Goal: Task Accomplishment & Management: Complete application form

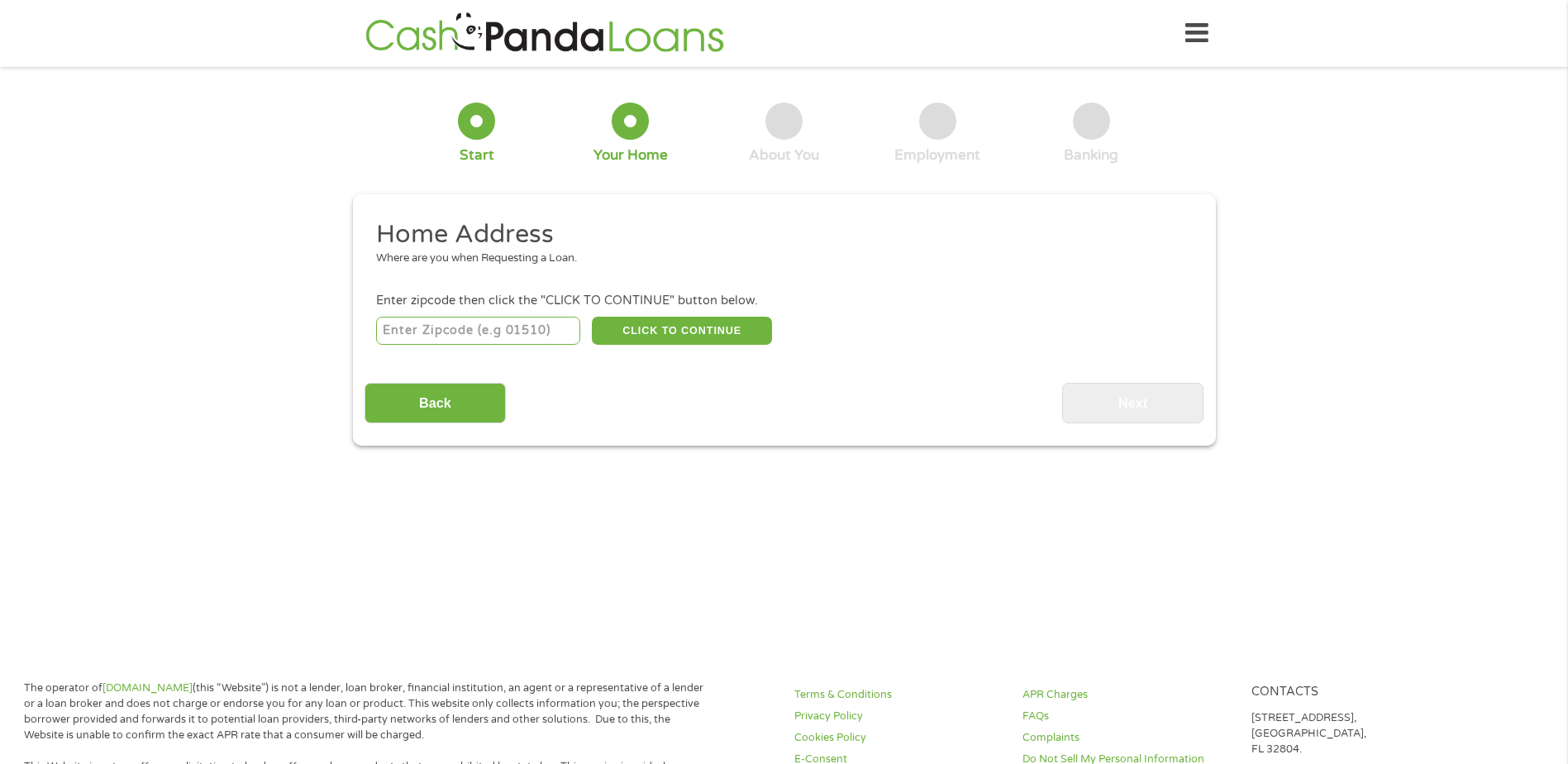
click at [479, 329] on input "number" at bounding box center [478, 331] width 205 height 28
type input "28501"
select select "[US_STATE]"
click at [662, 334] on button "CLICK TO CONTINUE" at bounding box center [681, 331] width 180 height 28
type input "28501"
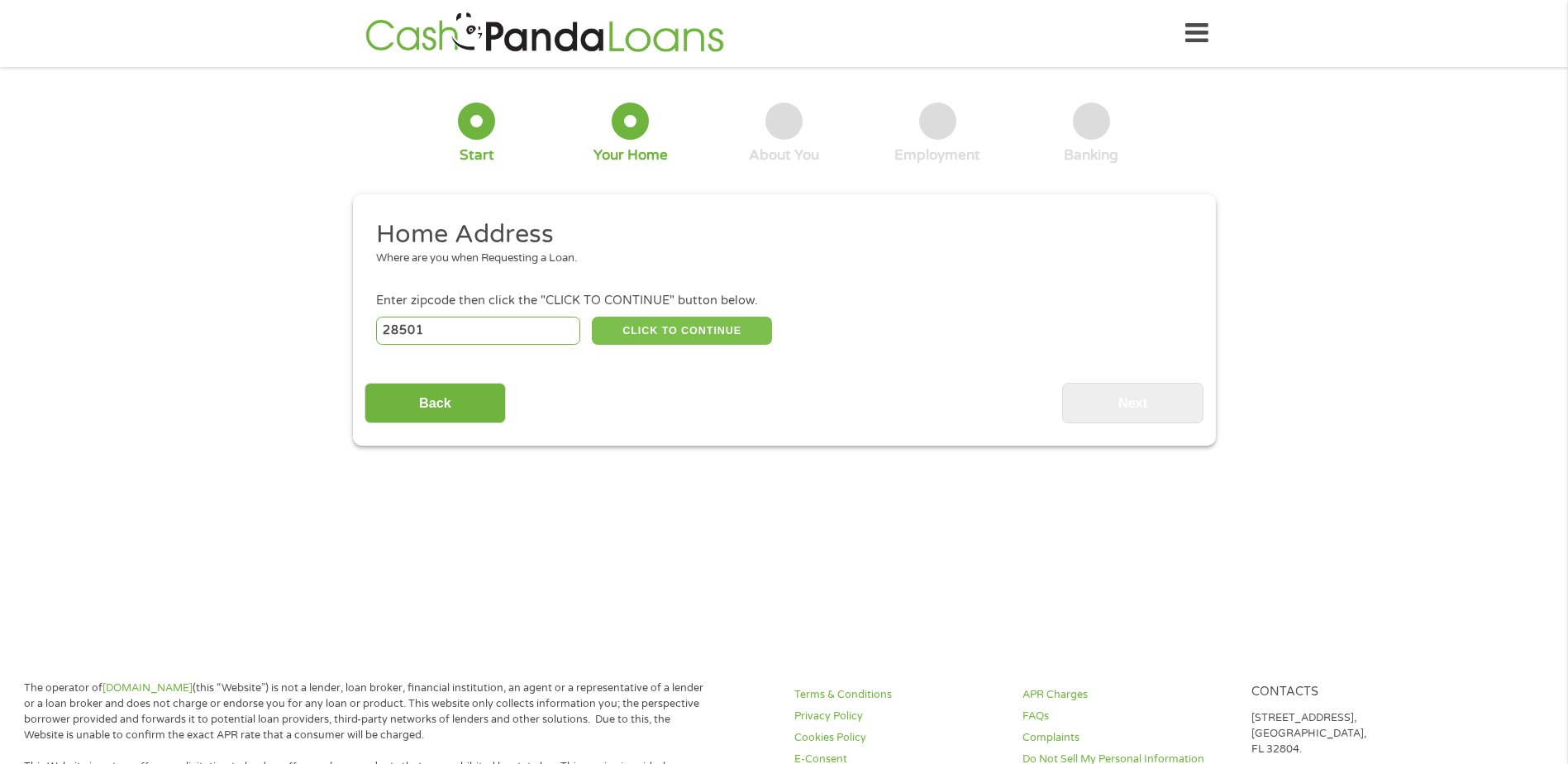
type input "Kinston"
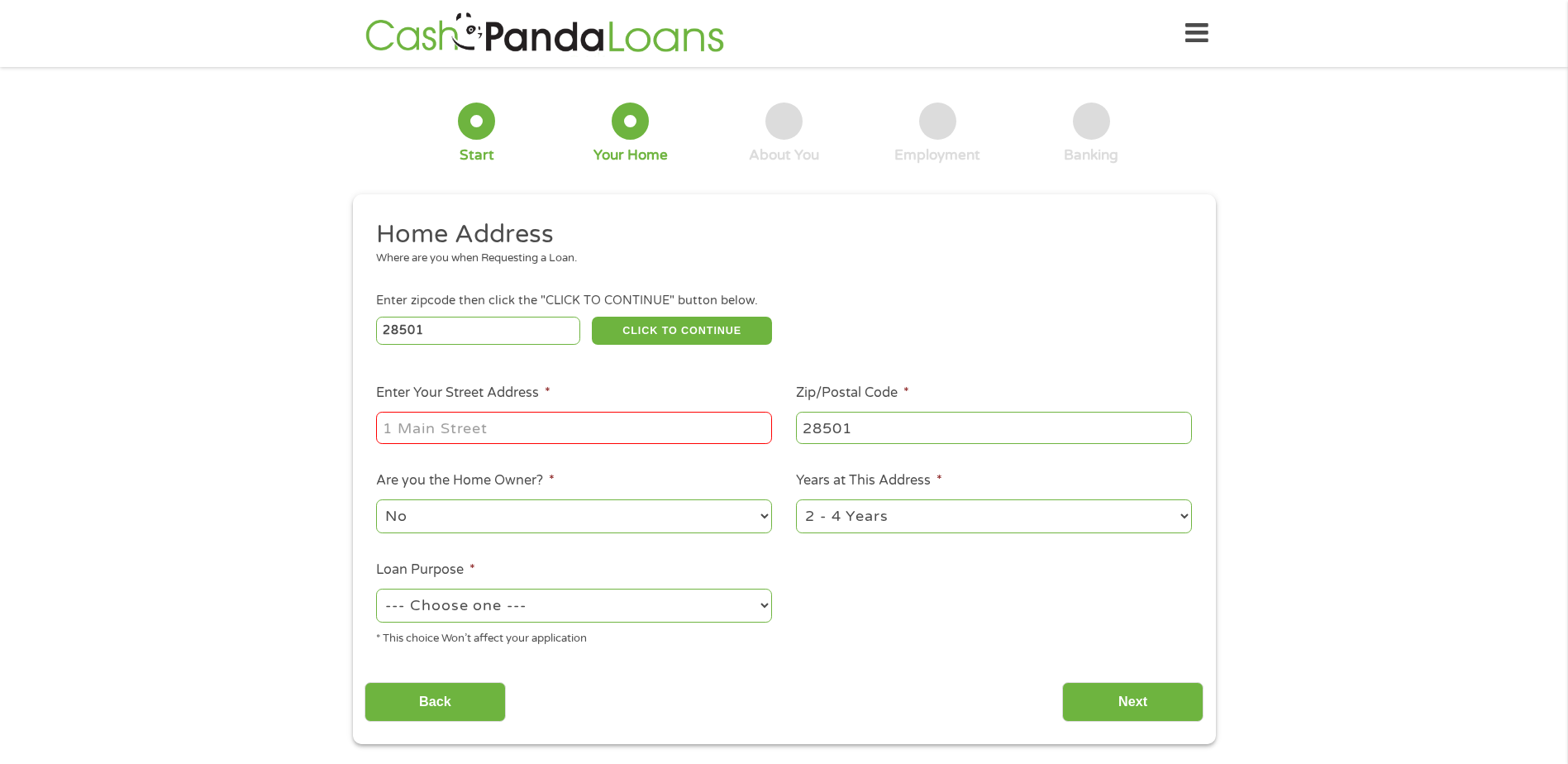
click at [532, 428] on input "Enter Your Street Address *" at bounding box center [574, 428] width 396 height 31
type input "[STREET_ADDRESS]"
click at [767, 518] on select "No Yes" at bounding box center [574, 516] width 396 height 34
click at [566, 591] on select "--- Choose one --- Pay Bills Debt Consolidation Home Improvement Major Purchase…" at bounding box center [574, 606] width 396 height 34
select select "shorttermcash"
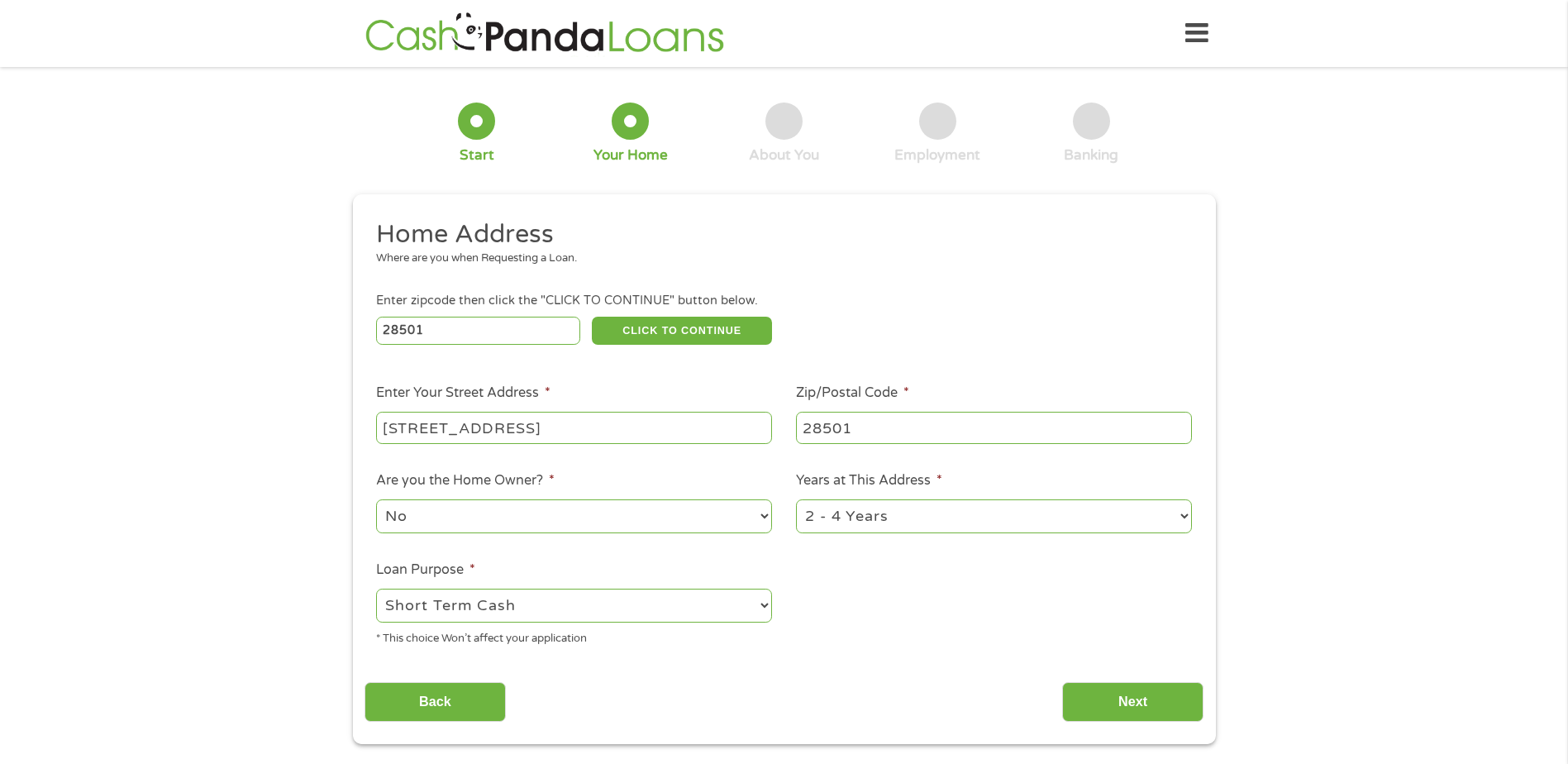
click at [376, 589] on select "--- Choose one --- Pay Bills Debt Consolidation Home Improvement Major Purchase…" at bounding box center [574, 606] width 396 height 34
click at [908, 520] on select "1 Year or less 1 - 2 Years 2 - 4 Years Over 4 Years" at bounding box center [994, 516] width 396 height 34
select select "60months"
click at [796, 499] on select "1 Year or less 1 - 2 Years 2 - 4 Years Over 4 Years" at bounding box center [994, 516] width 396 height 34
click at [1159, 699] on input "Next" at bounding box center [1132, 703] width 142 height 41
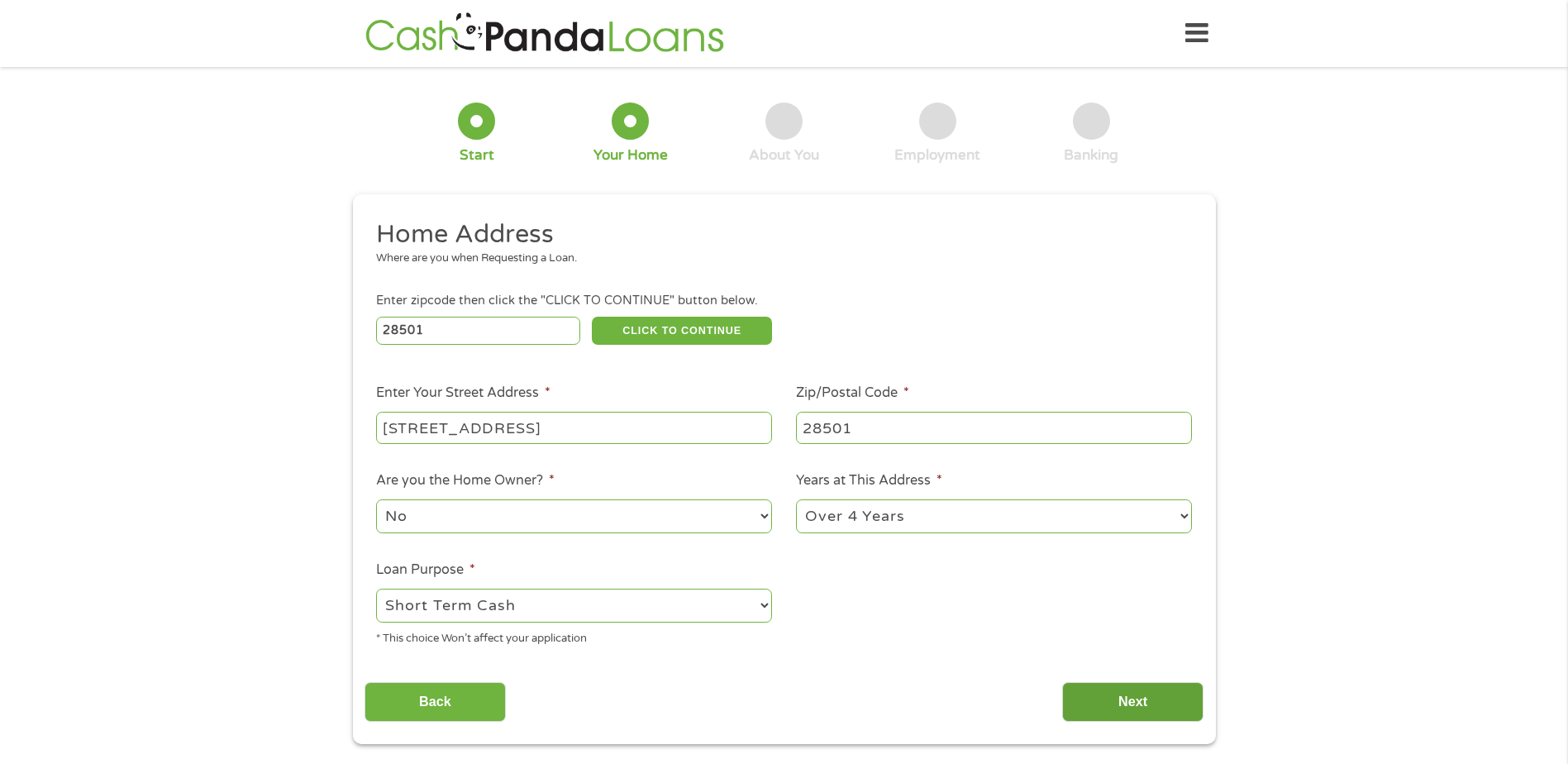
scroll to position [6, 6]
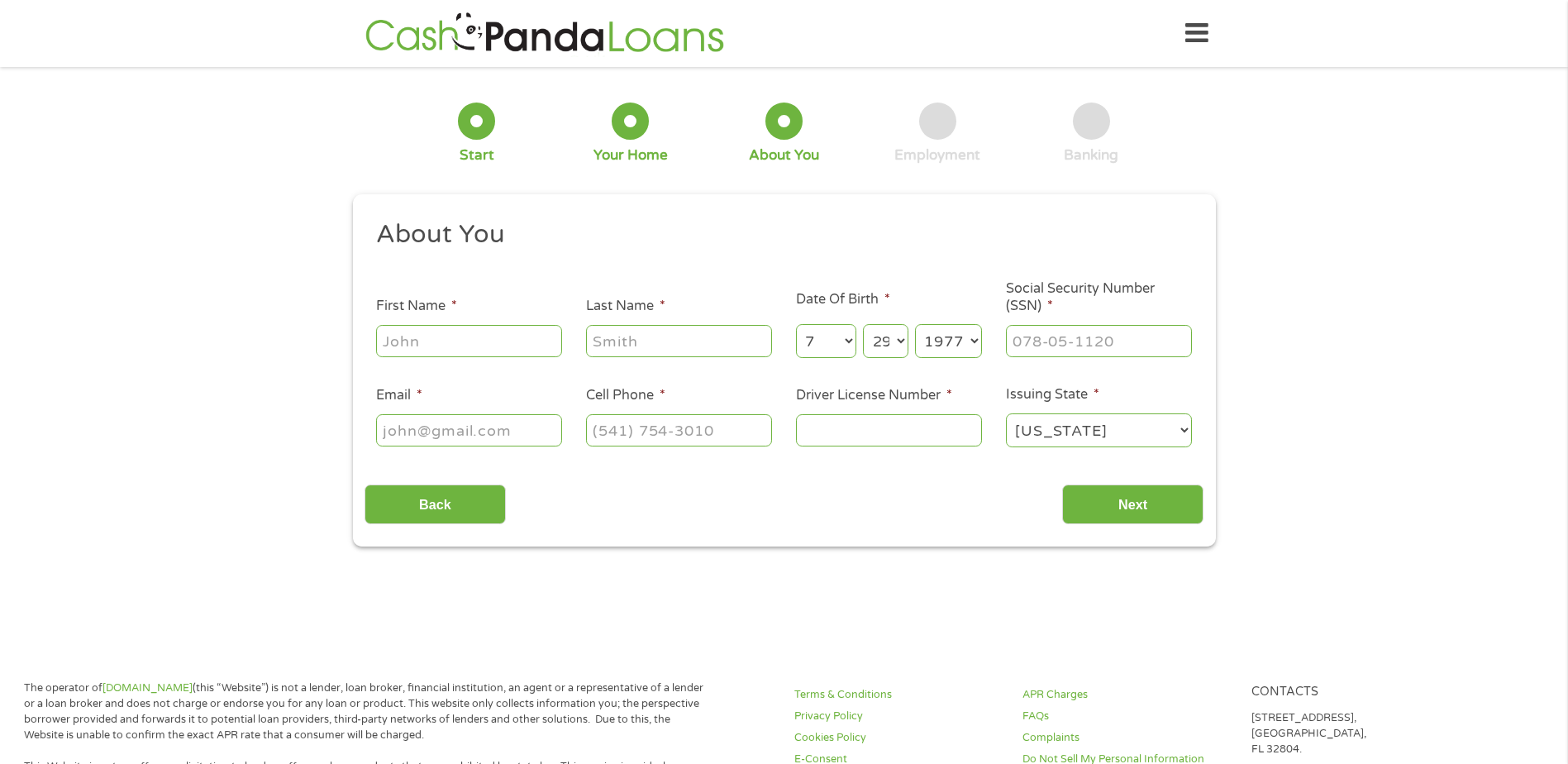
click at [496, 349] on input "First Name *" at bounding box center [468, 341] width 186 height 31
type input "[PERSON_NAME]"
type input "[EMAIL_ADDRESS][DOMAIN_NAME]"
type input "[PHONE_NUMBER]"
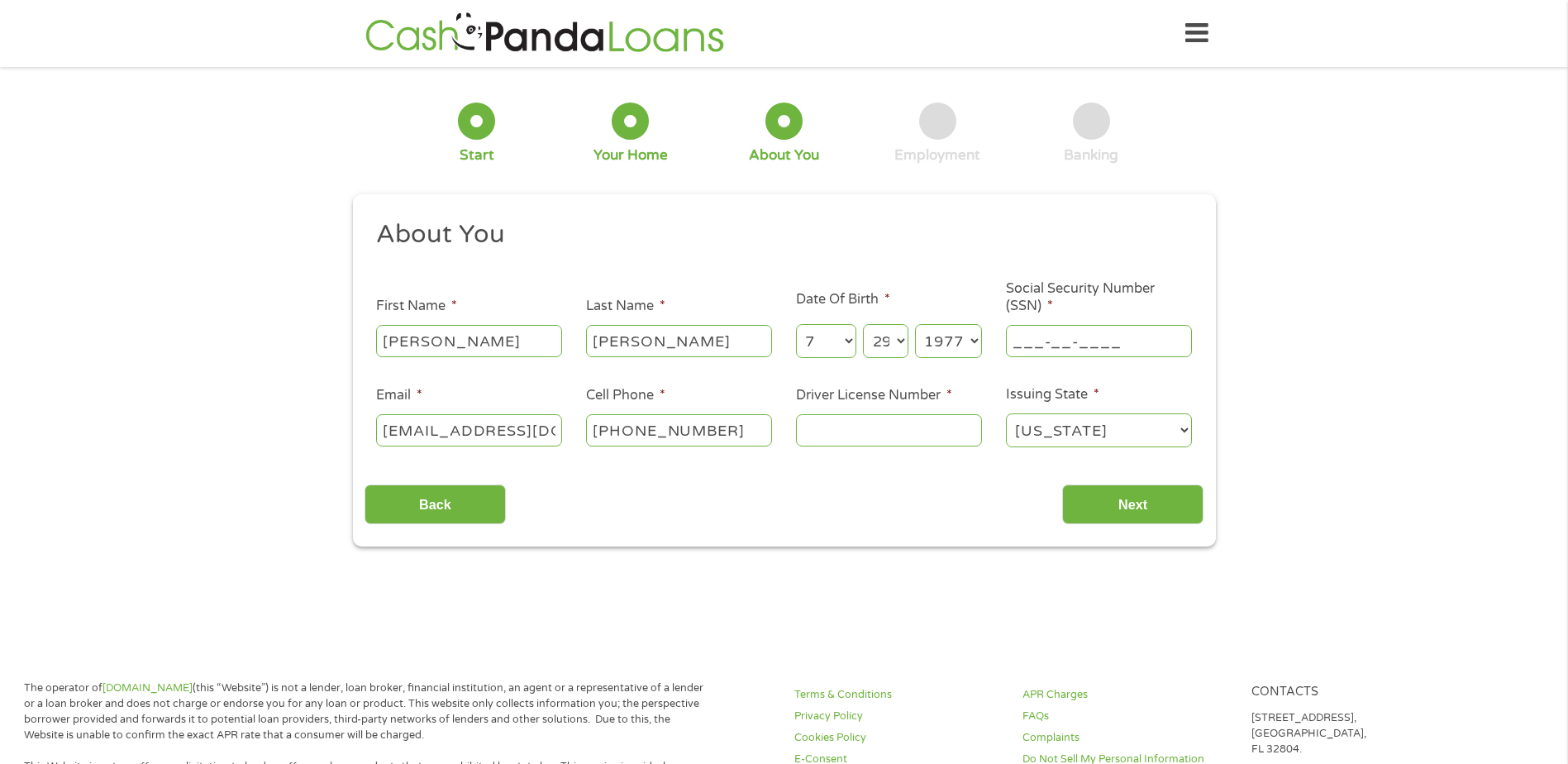
click at [1022, 344] on input "___-__-____" at bounding box center [1099, 341] width 186 height 31
type input "180-58-1247"
type input "9869960"
click at [1159, 506] on input "Next" at bounding box center [1132, 505] width 142 height 41
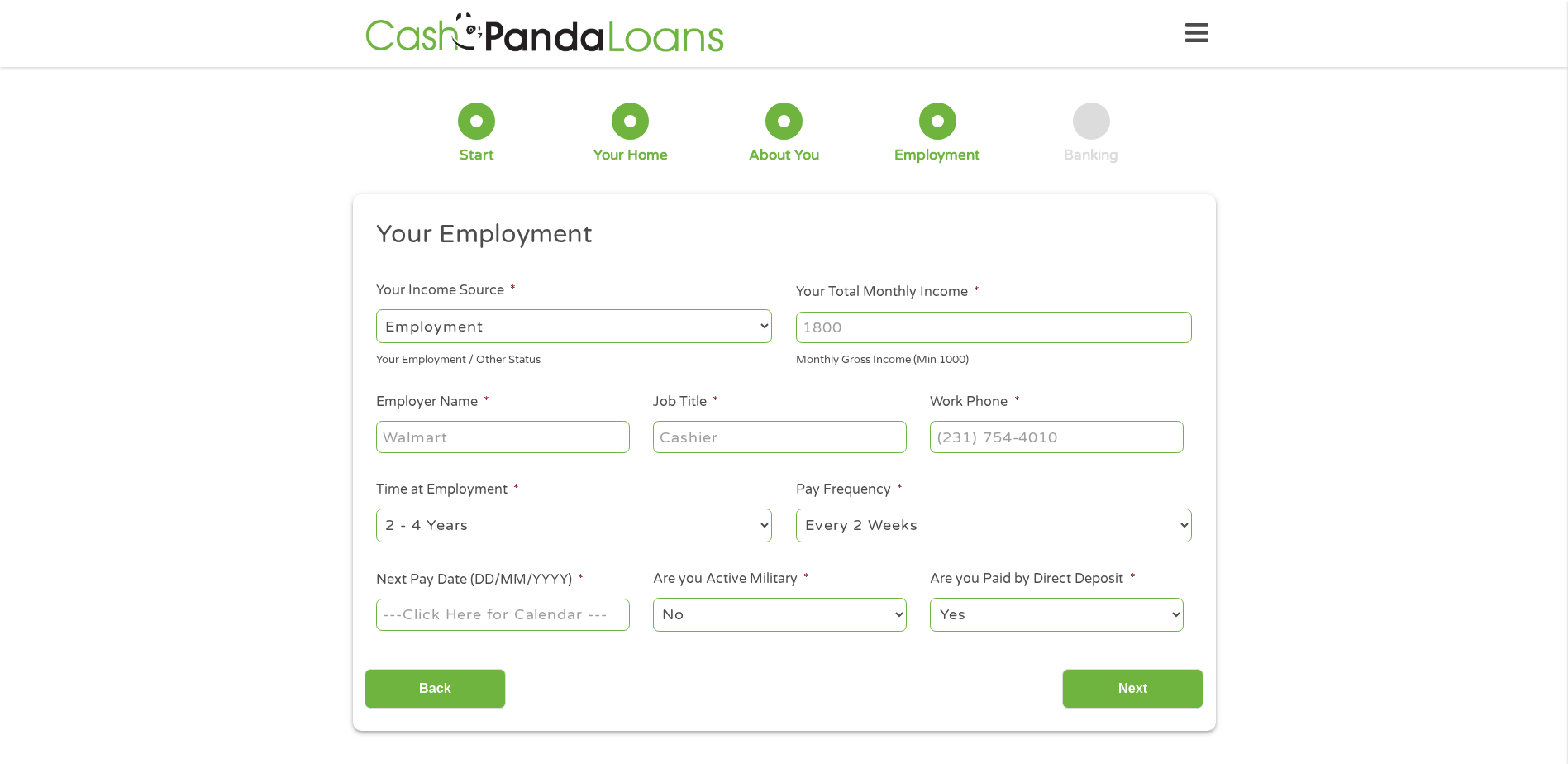
click at [898, 327] on input "Your Total Monthly Income *" at bounding box center [994, 328] width 396 height 31
click at [473, 443] on input "Employer Name *" at bounding box center [502, 436] width 253 height 31
click at [842, 315] on input "2000" at bounding box center [994, 328] width 396 height 31
type input "2"
type input "3000"
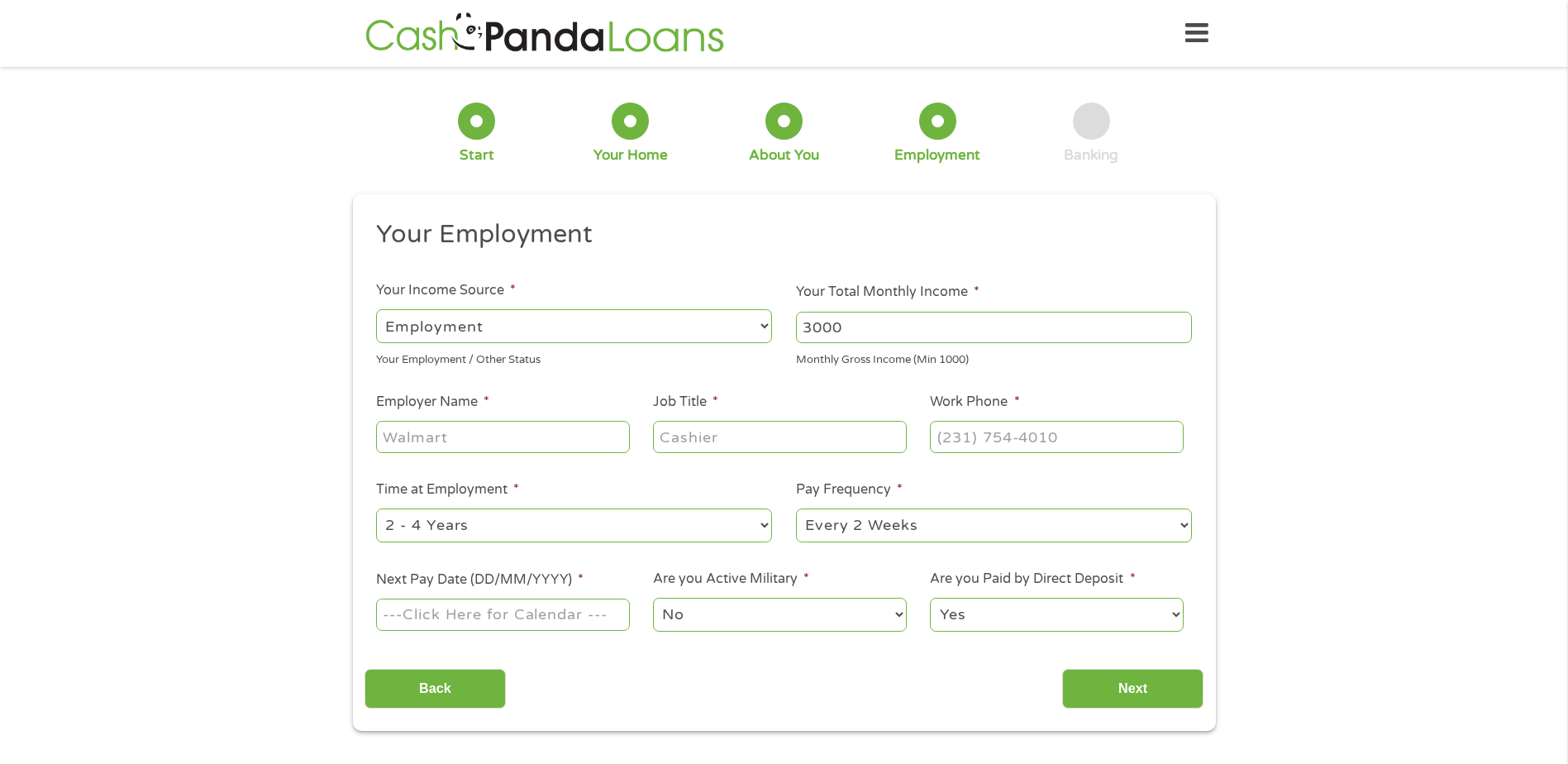
click at [521, 437] on input "Employer Name *" at bounding box center [502, 436] width 253 height 31
type input "UNC Health Lenoir"
type input "Behavioral Health Specialist"
type input "[PHONE_NUMBER]"
click at [761, 521] on select "--- Choose one --- 1 Year or less 1 - 2 Years 2 - 4 Years Over 4 Years" at bounding box center [574, 525] width 396 height 34
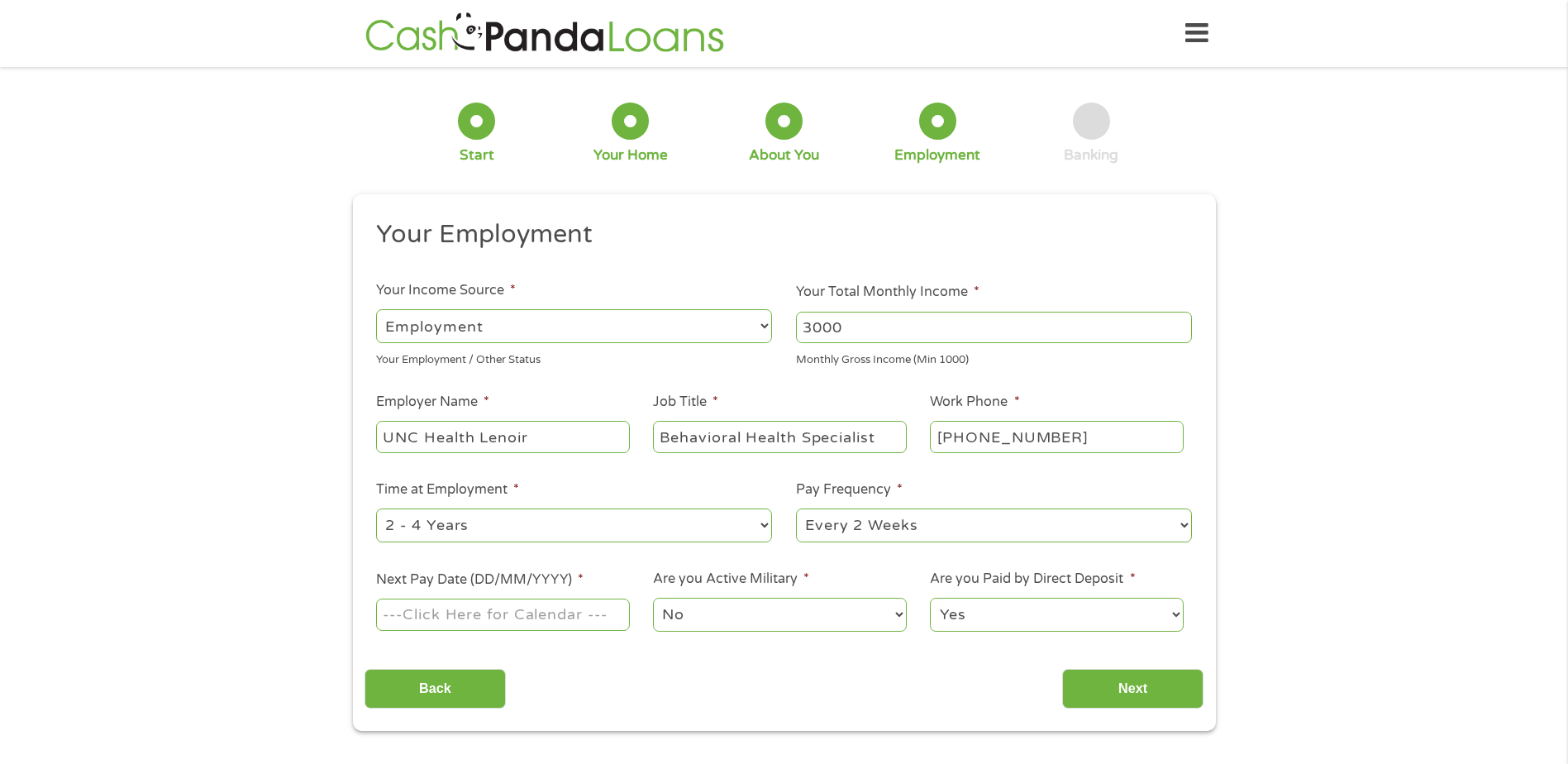
select select "60months"
click at [376, 508] on select "--- Choose one --- 1 Year or less 1 - 2 Years 2 - 4 Years Over 4 Years" at bounding box center [574, 525] width 396 height 34
click at [466, 617] on input "Next Pay Date (DD/MM/YYYY) *" at bounding box center [502, 614] width 253 height 31
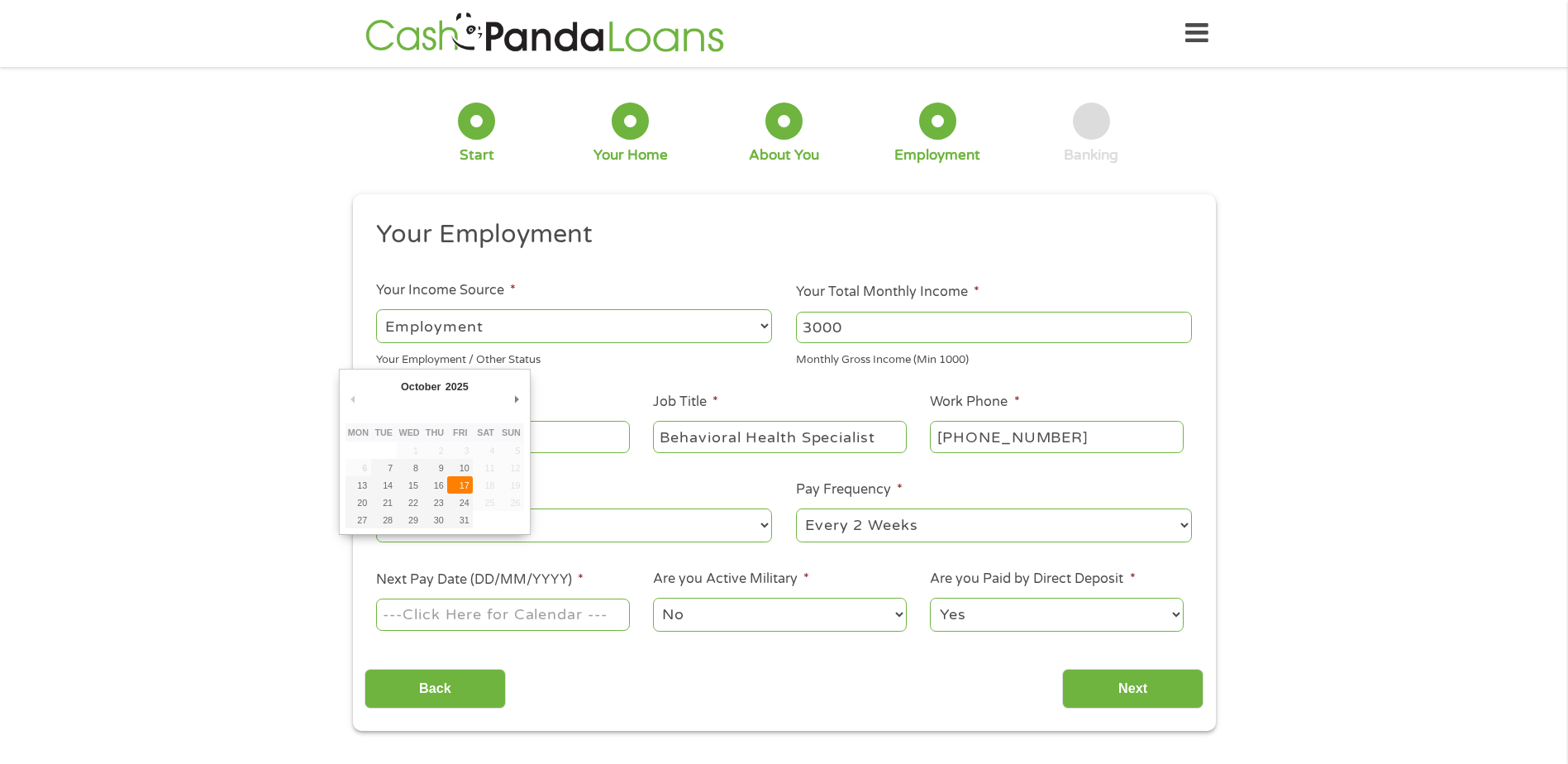
type input "[DATE]"
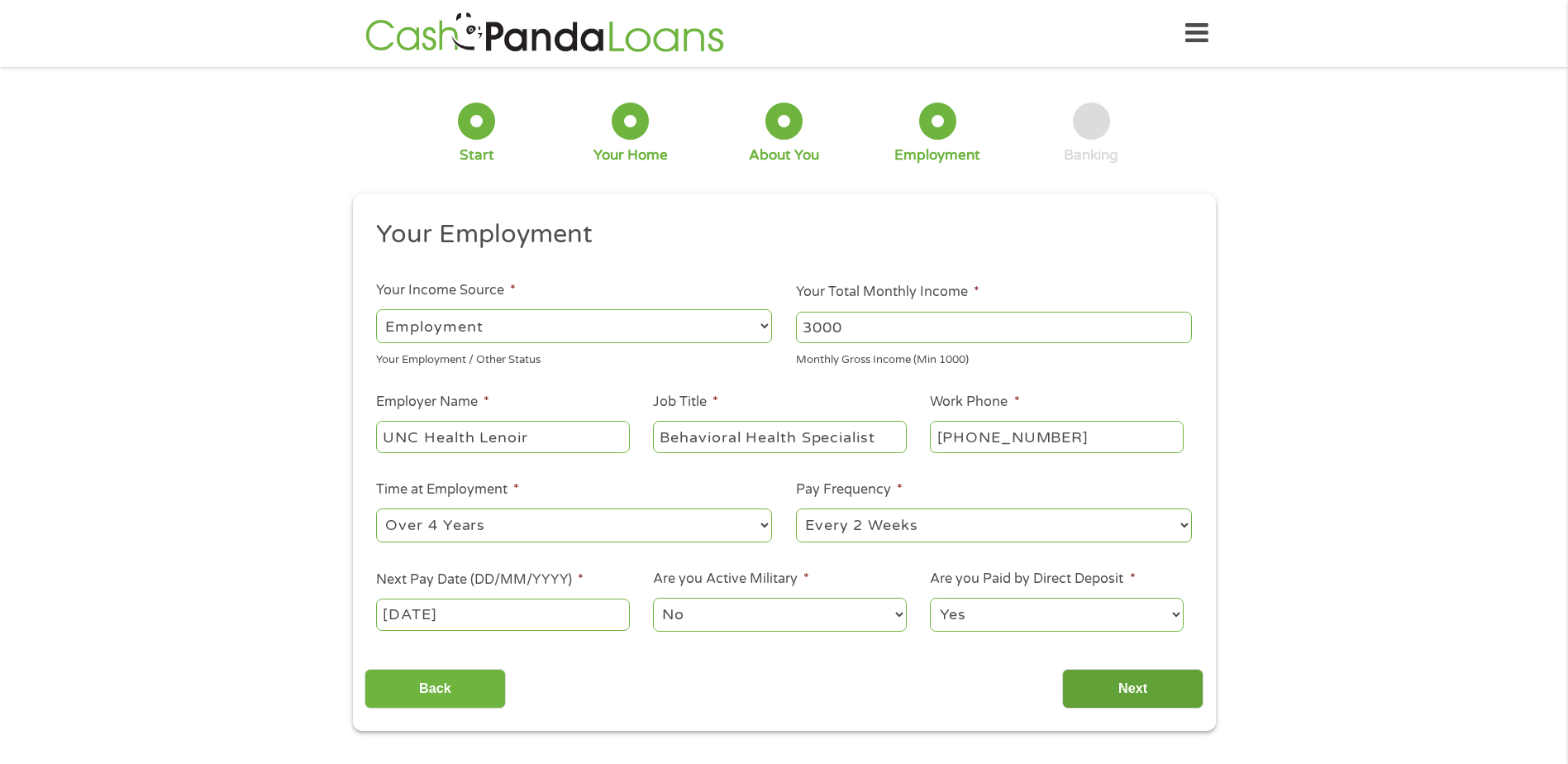
click at [1155, 695] on input "Next" at bounding box center [1132, 689] width 142 height 41
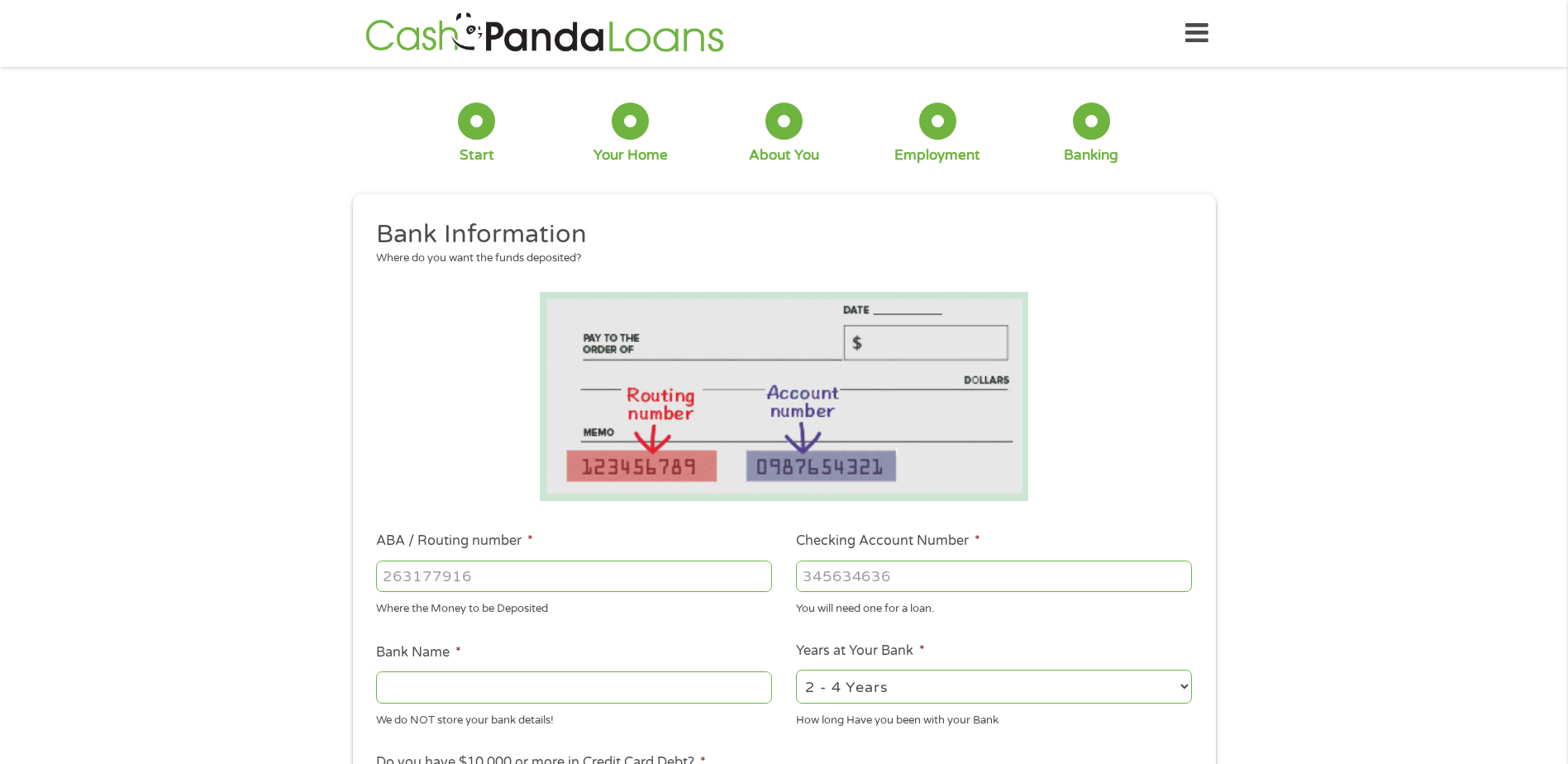
click at [470, 595] on div at bounding box center [574, 576] width 396 height 38
click at [480, 581] on input "ABA / Routing number *" at bounding box center [574, 576] width 396 height 31
click at [843, 576] on input "Checking Account Number *" at bounding box center [994, 576] width 396 height 31
type input "13544584"
click at [523, 560] on input "ABA / Routing number *" at bounding box center [574, 576] width 396 height 31
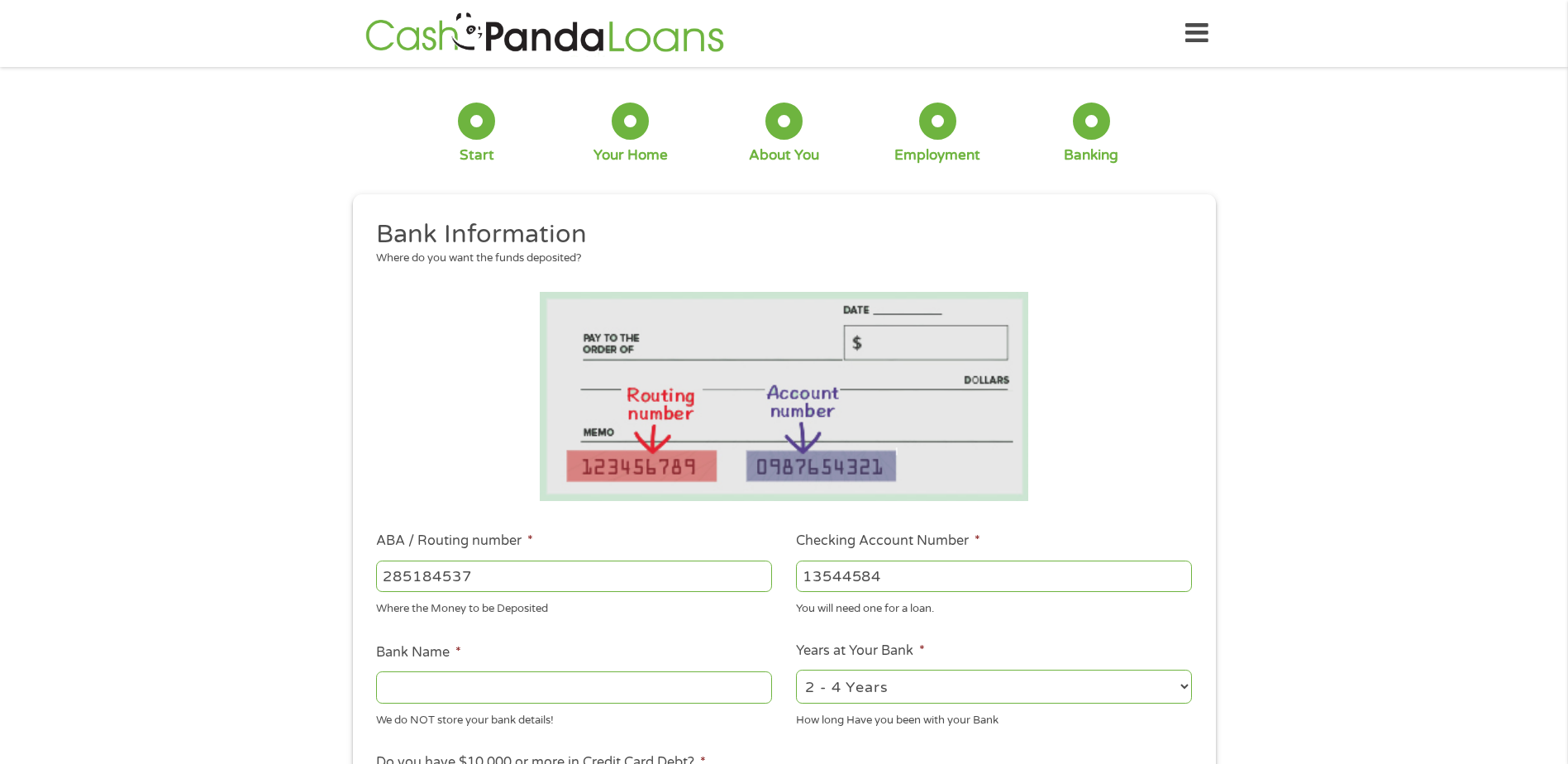
type input "285184537"
click at [512, 706] on div at bounding box center [574, 687] width 396 height 38
click at [538, 688] on input "Bank Name *" at bounding box center [574, 687] width 396 height 31
click at [1161, 689] on select "2 - 4 Years 6 - 12 Months 1 - 2 Years Over 4 Years" at bounding box center [994, 686] width 396 height 34
select select "60months"
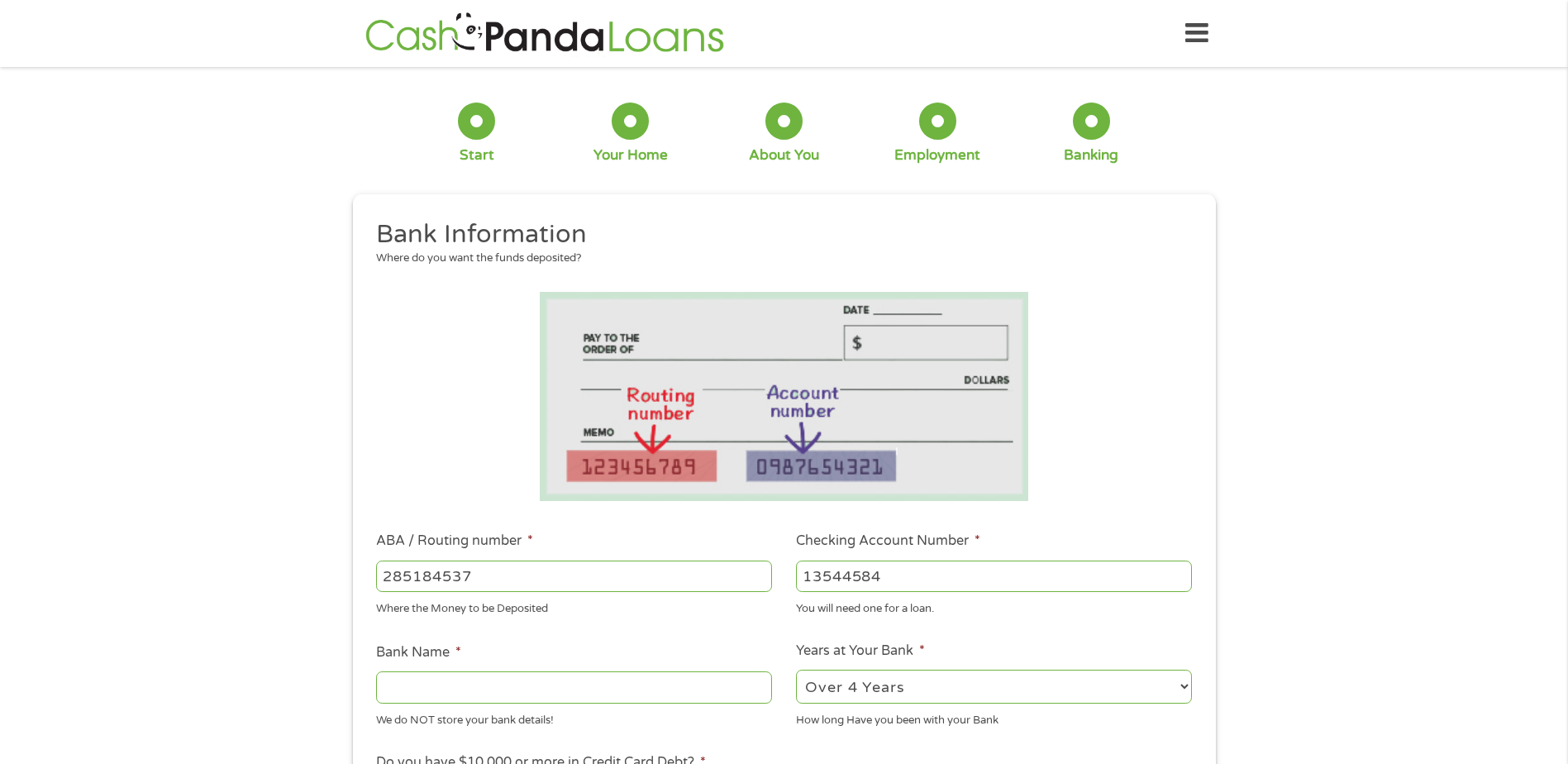
click at [796, 670] on select "2 - 4 Years 6 - 12 Months 1 - 2 Years Over 4 Years" at bounding box center [994, 686] width 396 height 34
click at [657, 686] on input "Bank Name *" at bounding box center [574, 687] width 396 height 31
type input "Civic Federal Credit Union"
click at [891, 746] on ul "Bank Information Where do you want the funds deposited? ABA / Routing number * …" at bounding box center [784, 630] width 839 height 823
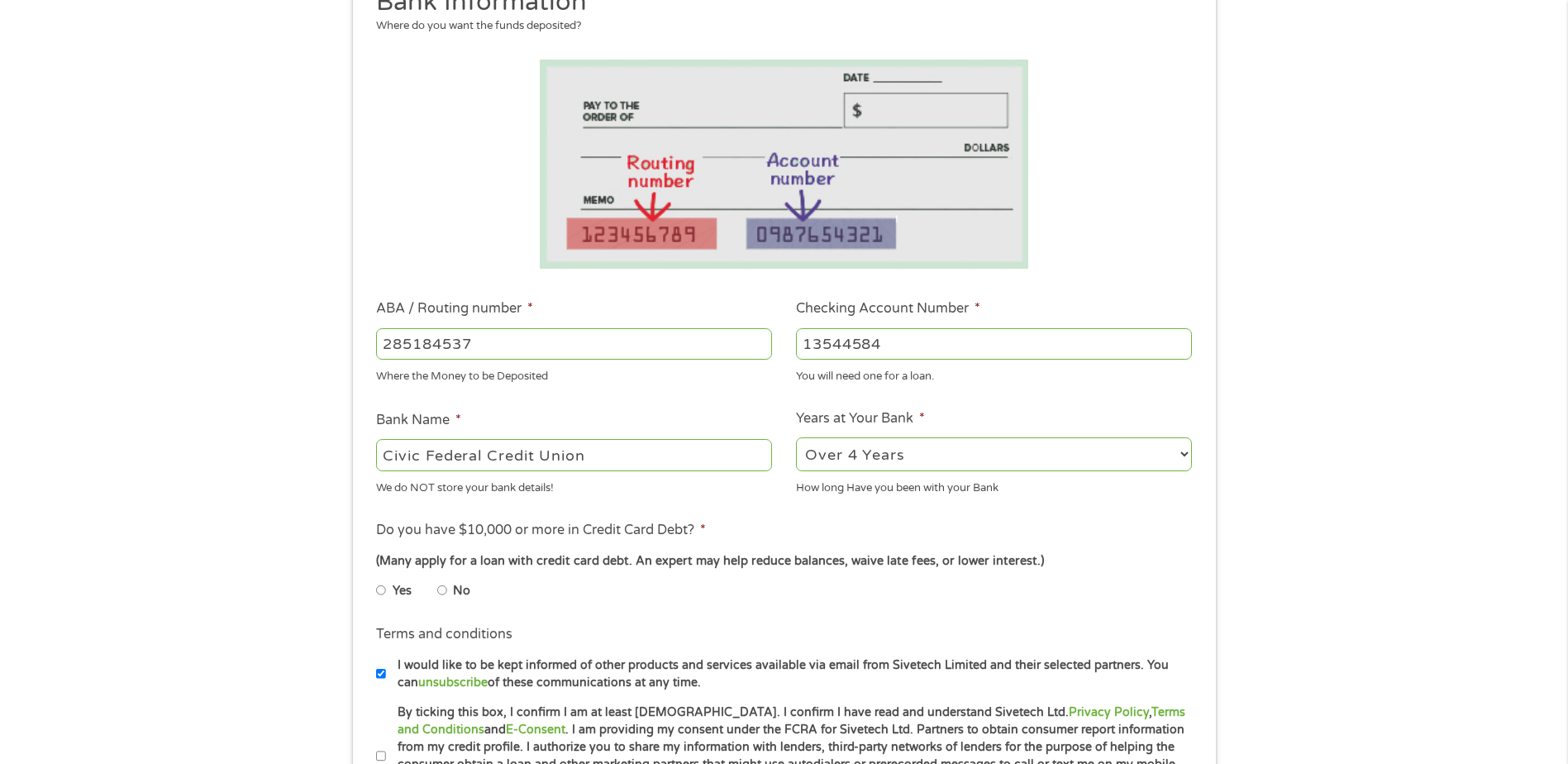
scroll to position [248, 0]
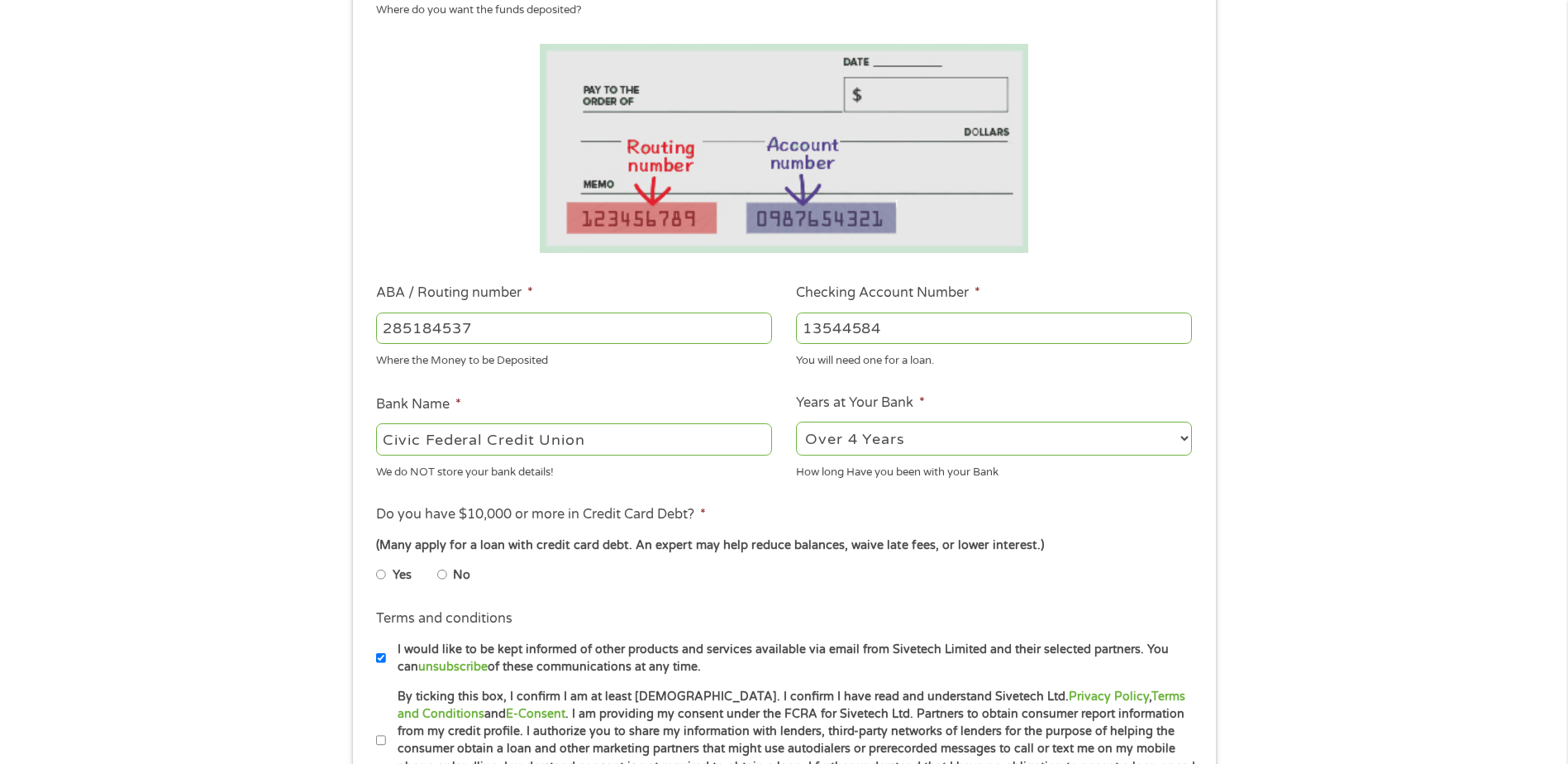
click at [446, 577] on input "No" at bounding box center [442, 574] width 10 height 27
radio input "true"
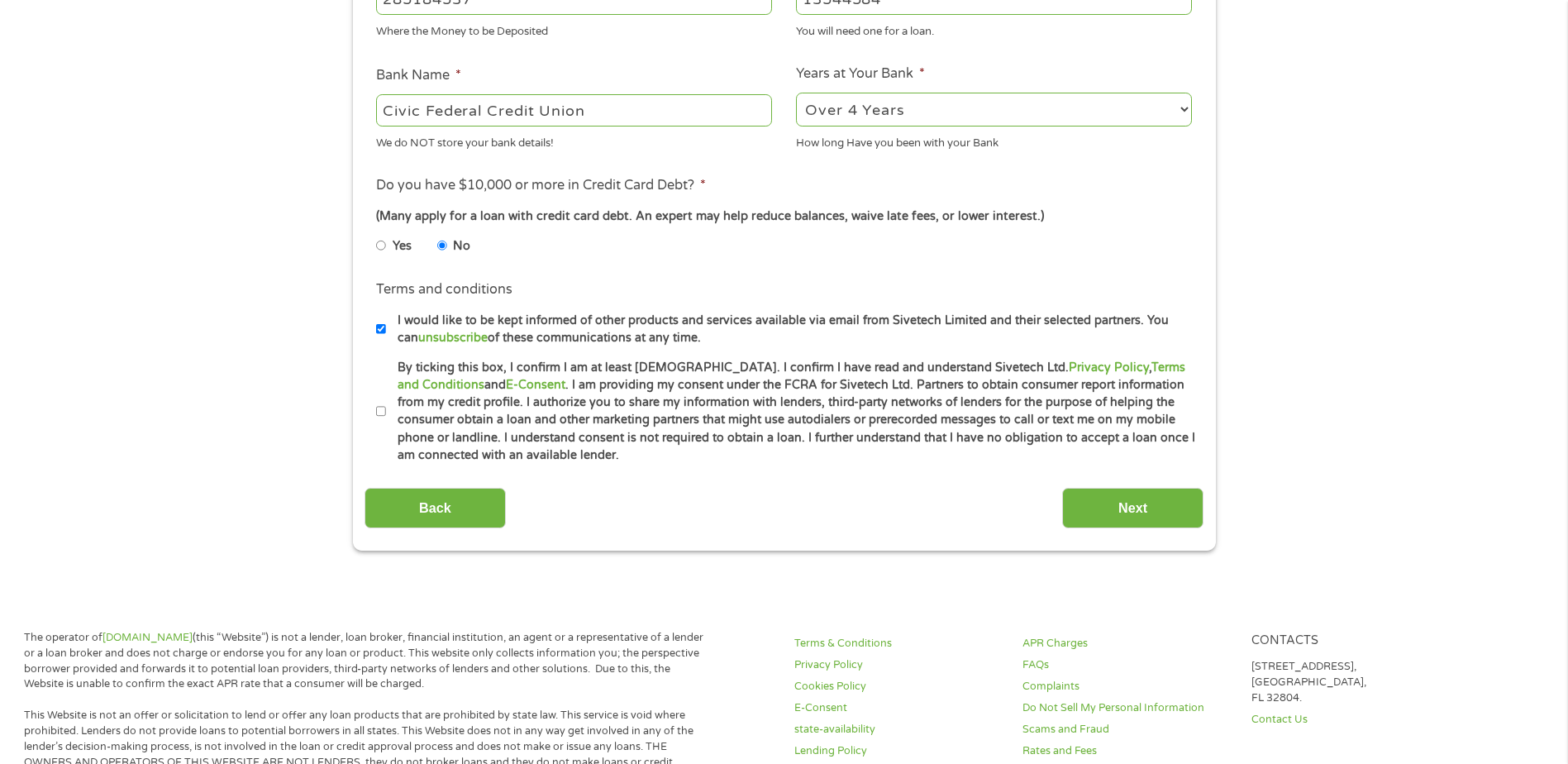
scroll to position [579, 0]
click at [382, 405] on input "By ticking this box, I confirm I am at least [DEMOGRAPHIC_DATA]. I confirm I ha…" at bounding box center [380, 410] width 10 height 27
checkbox input "true"
click at [1139, 504] on input "Next" at bounding box center [1132, 507] width 142 height 41
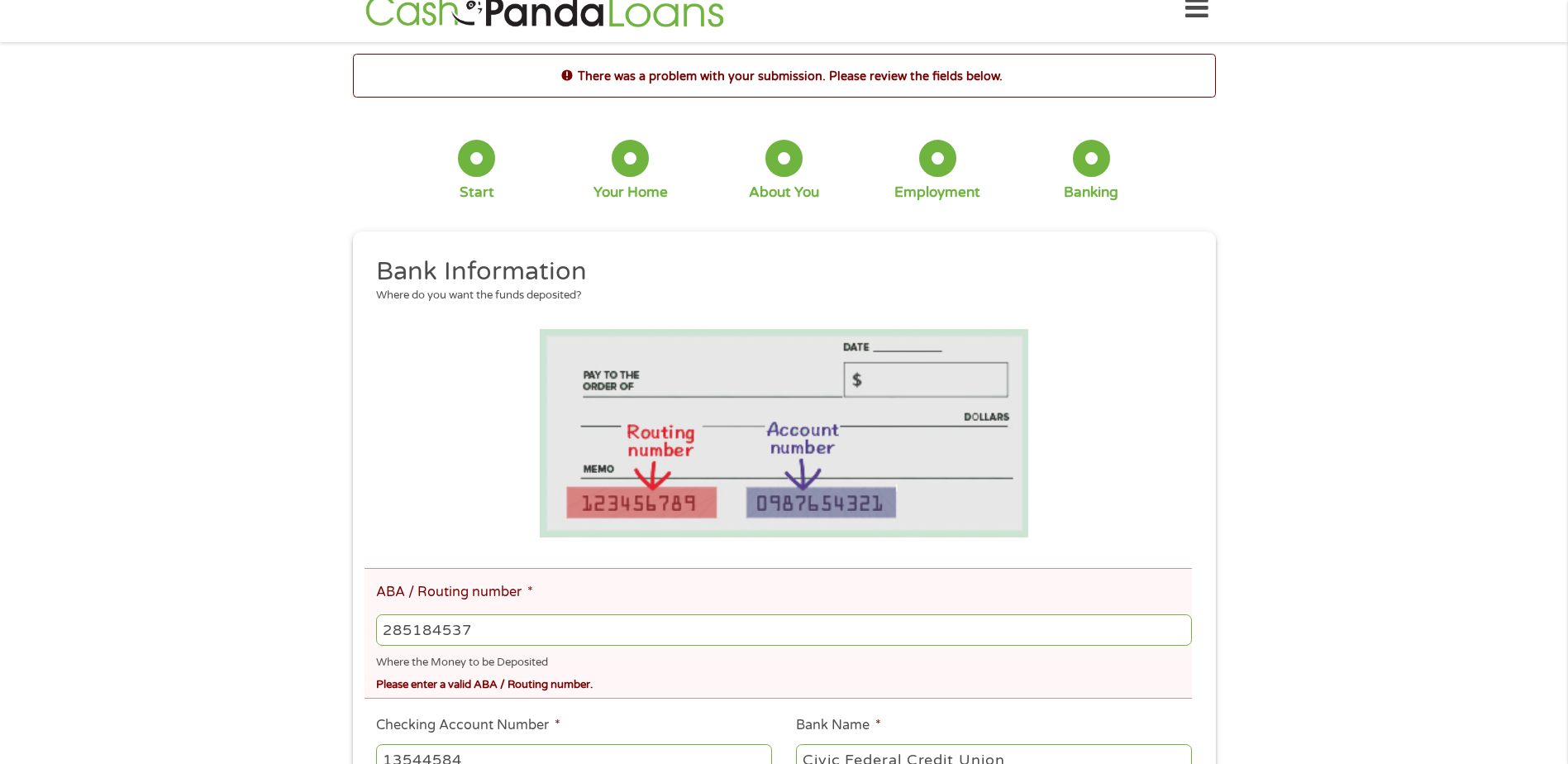
scroll to position [0, 0]
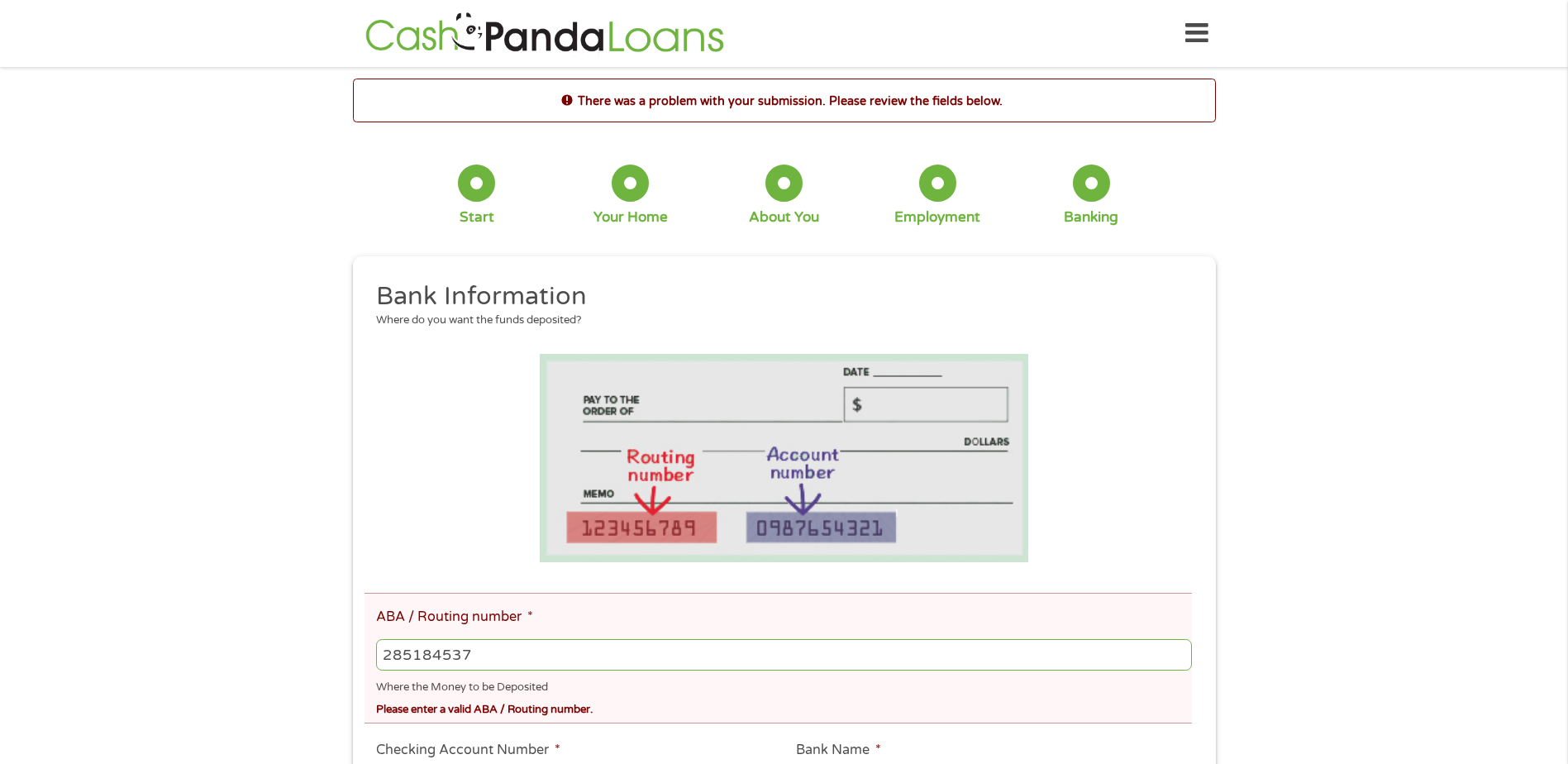
click at [432, 653] on input "285184537" at bounding box center [783, 655] width 815 height 31
click at [402, 654] on input "285184537" at bounding box center [783, 655] width 815 height 31
type input "253184537"
type input "LOCAL GOVERNMENT FCU"
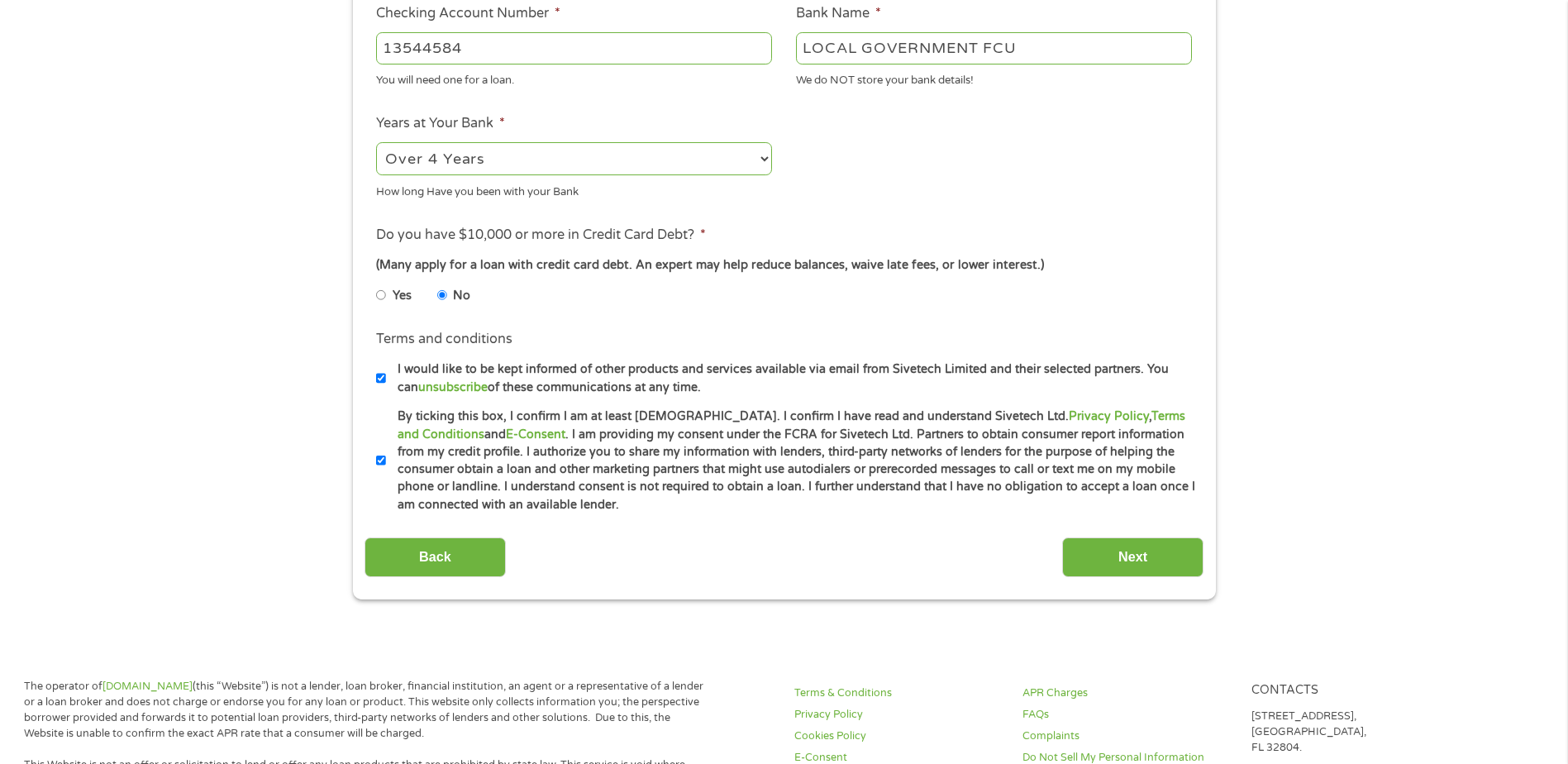
scroll to position [745, 0]
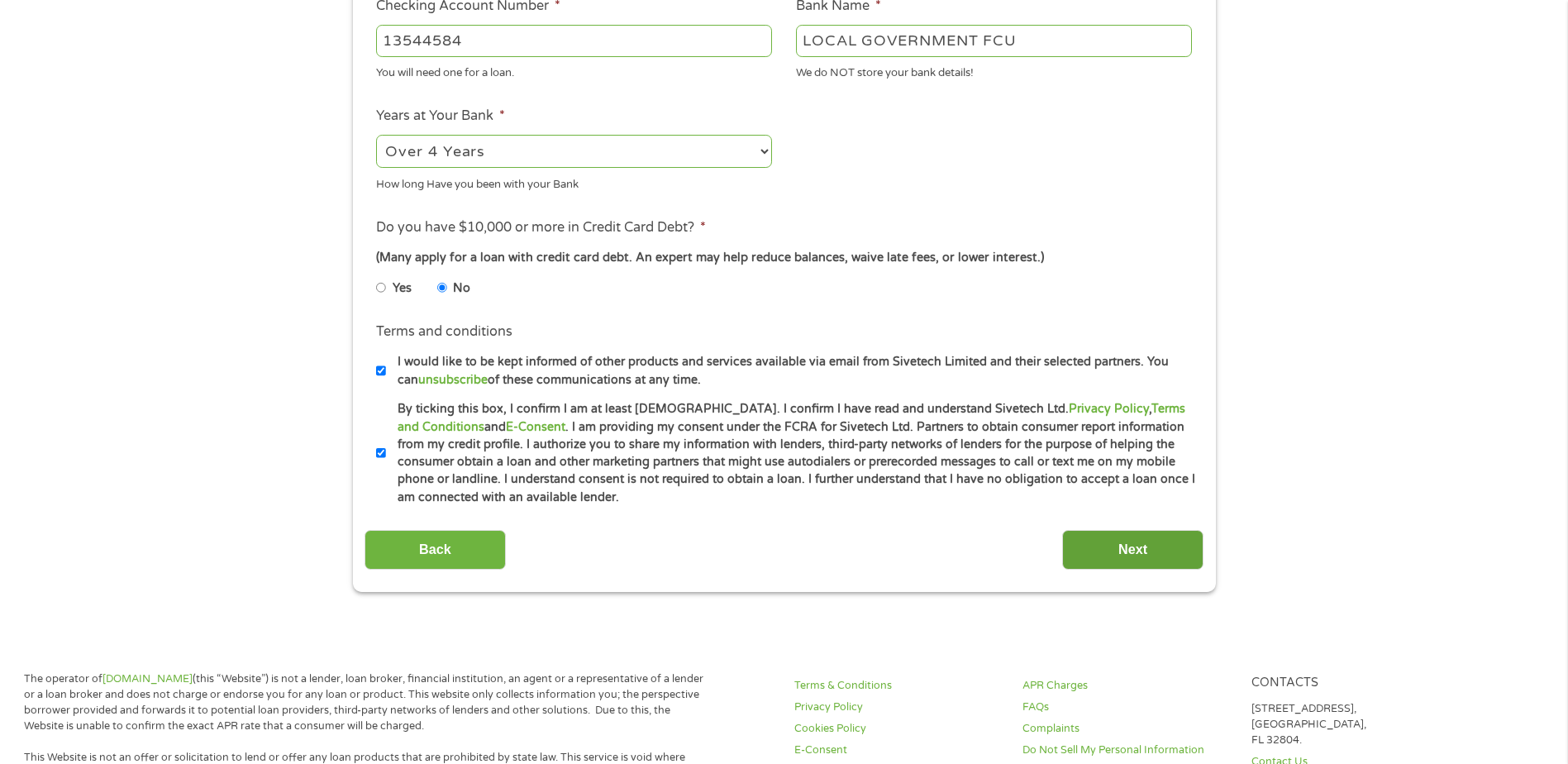
type input "253184537"
click at [1148, 552] on input "Next" at bounding box center [1132, 550] width 142 height 41
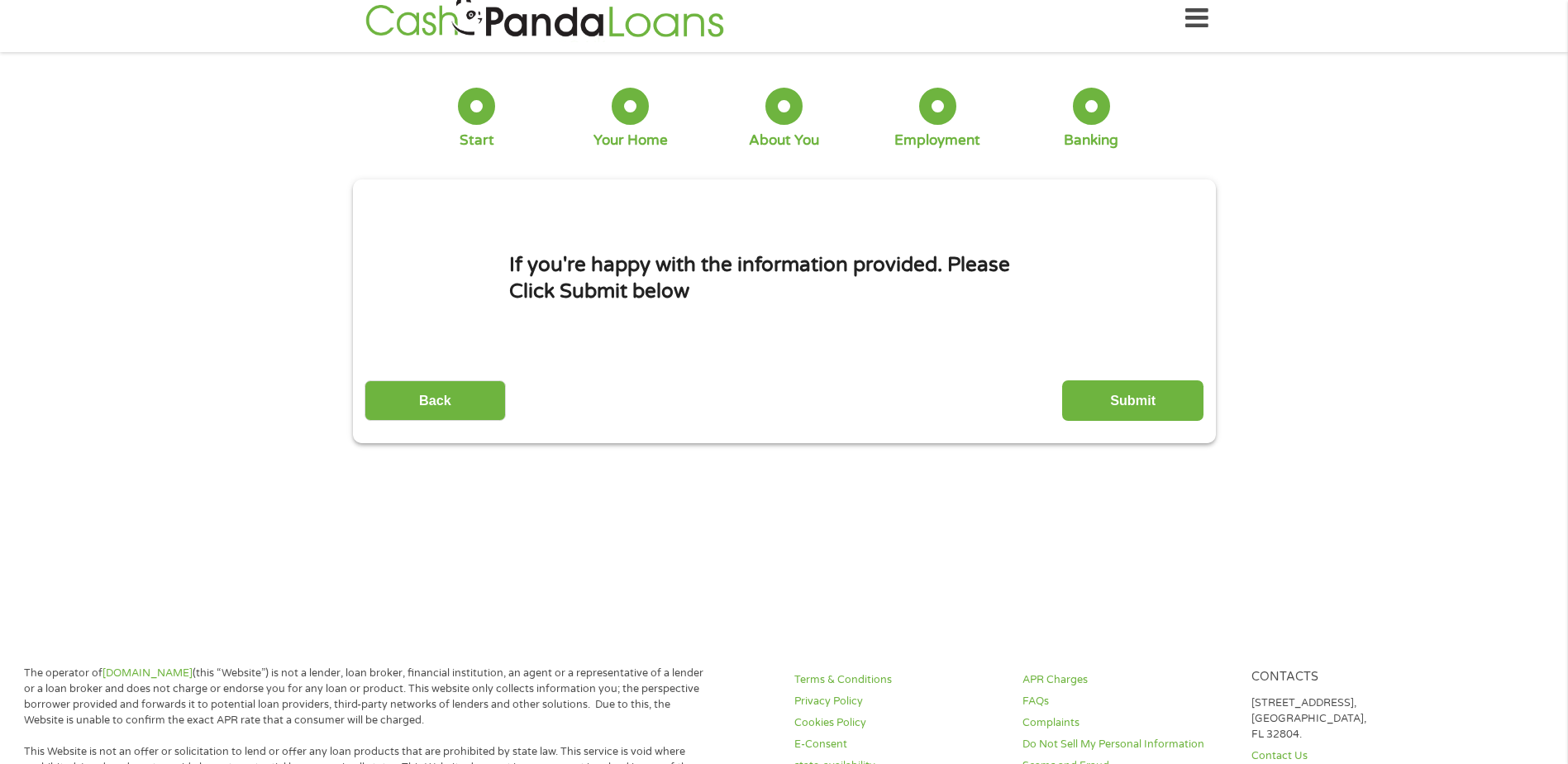
scroll to position [0, 0]
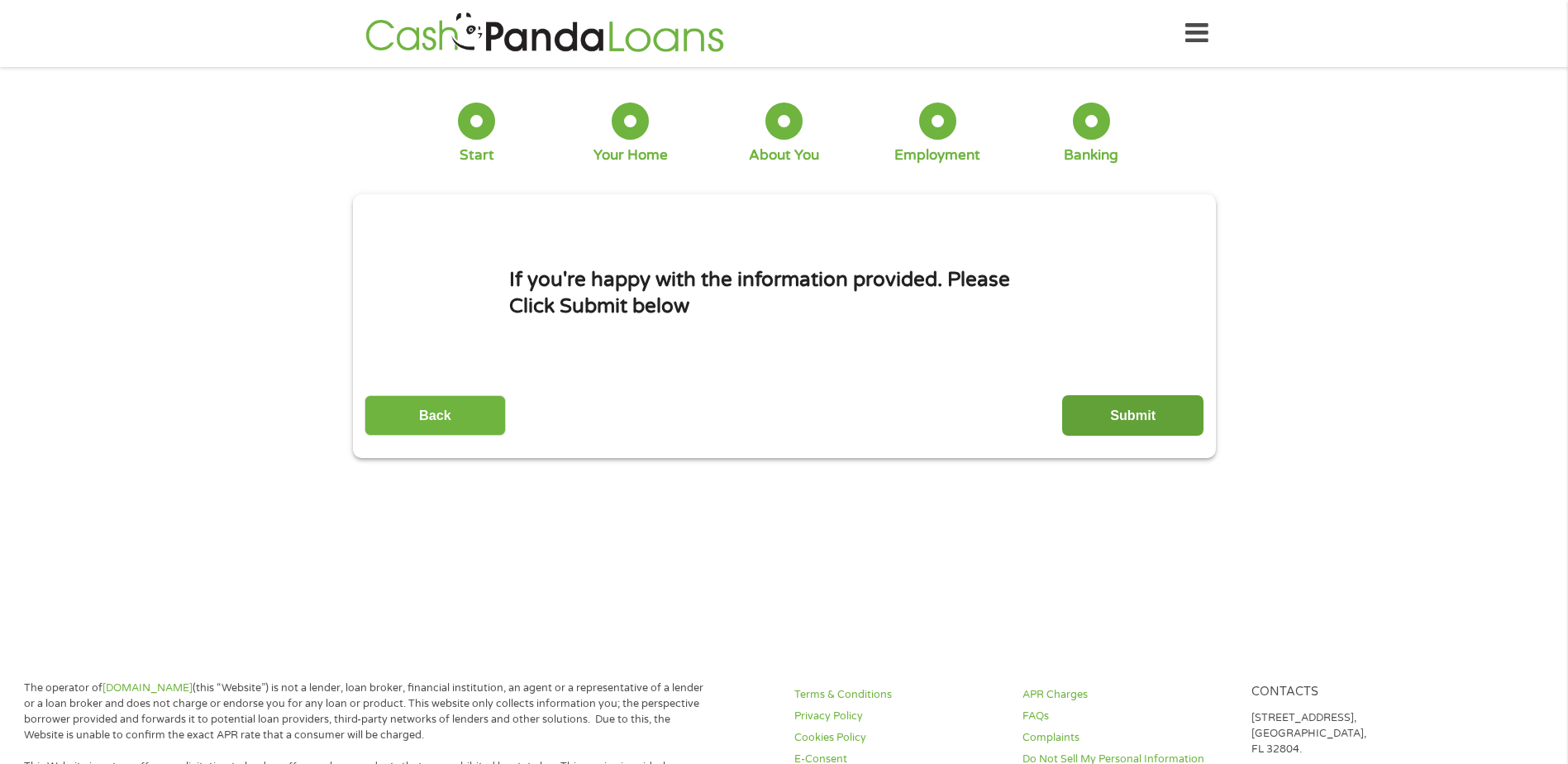
click at [1179, 420] on input "Submit" at bounding box center [1132, 416] width 142 height 41
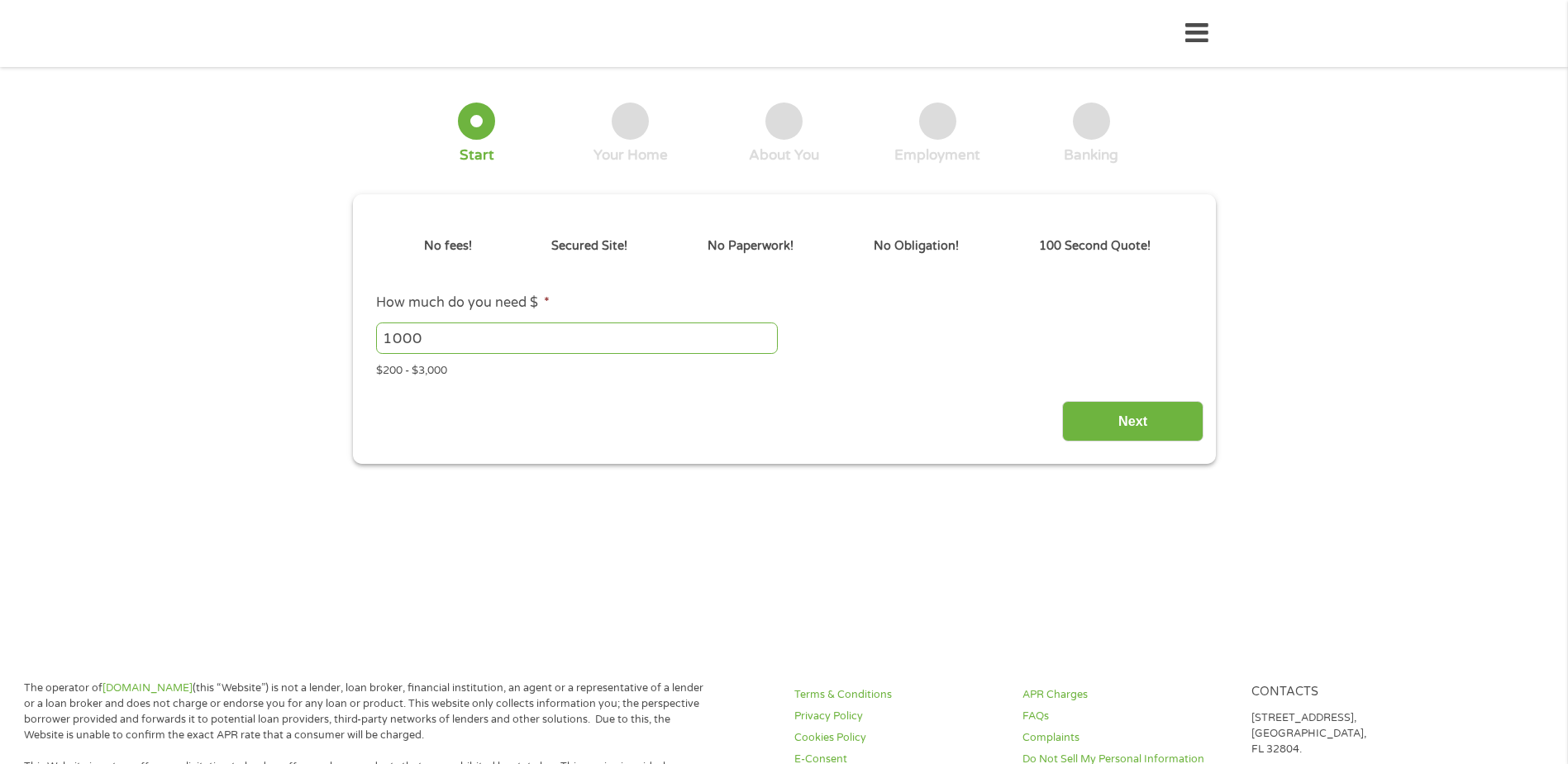
type input "EAIaIQobChMItLzR-YCQkAMV6k5HAR2Z_hOFEAAYAyAAEgIF0_D_BwE"
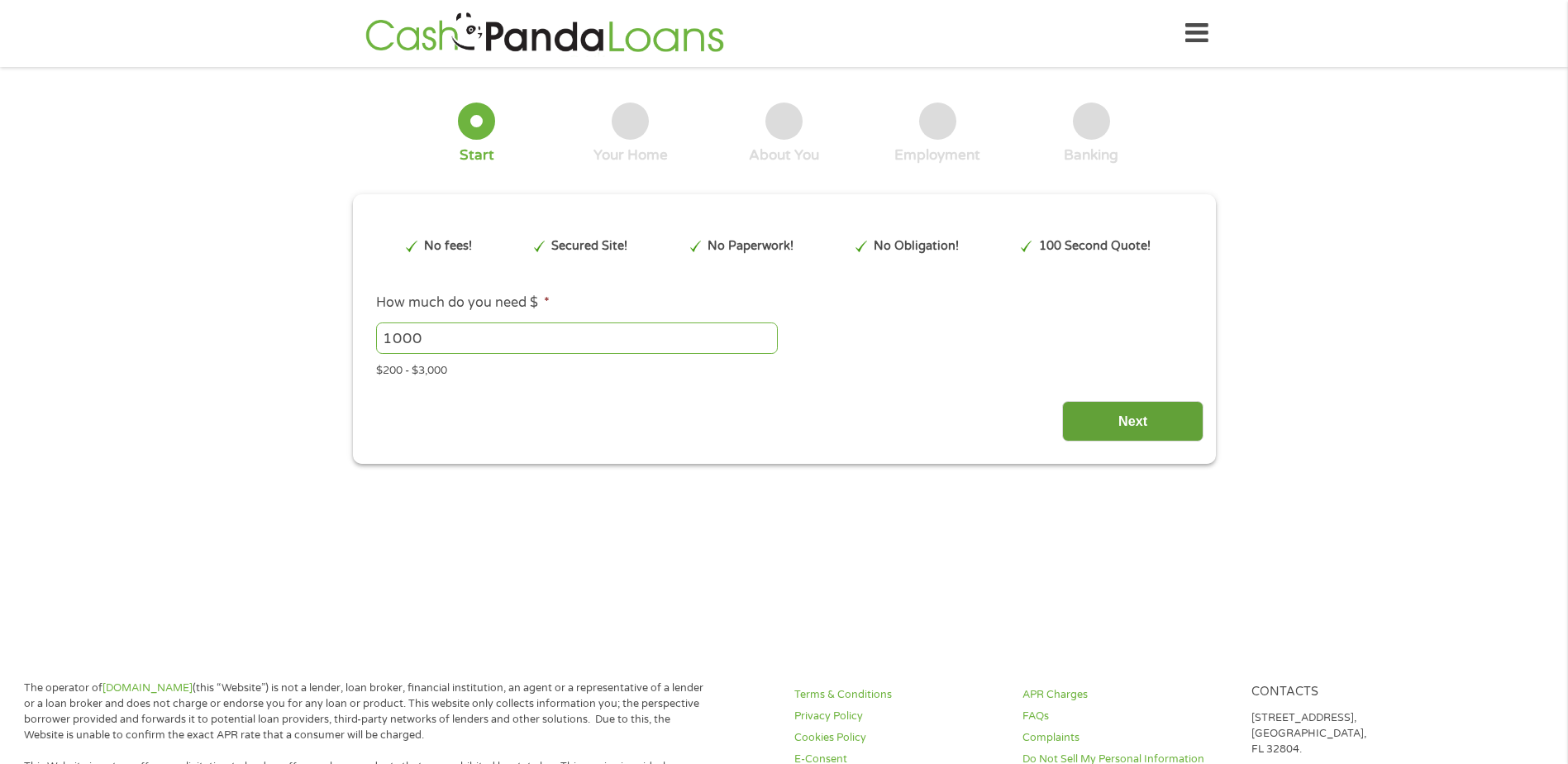
click at [1151, 413] on input "Next" at bounding box center [1132, 421] width 142 height 41
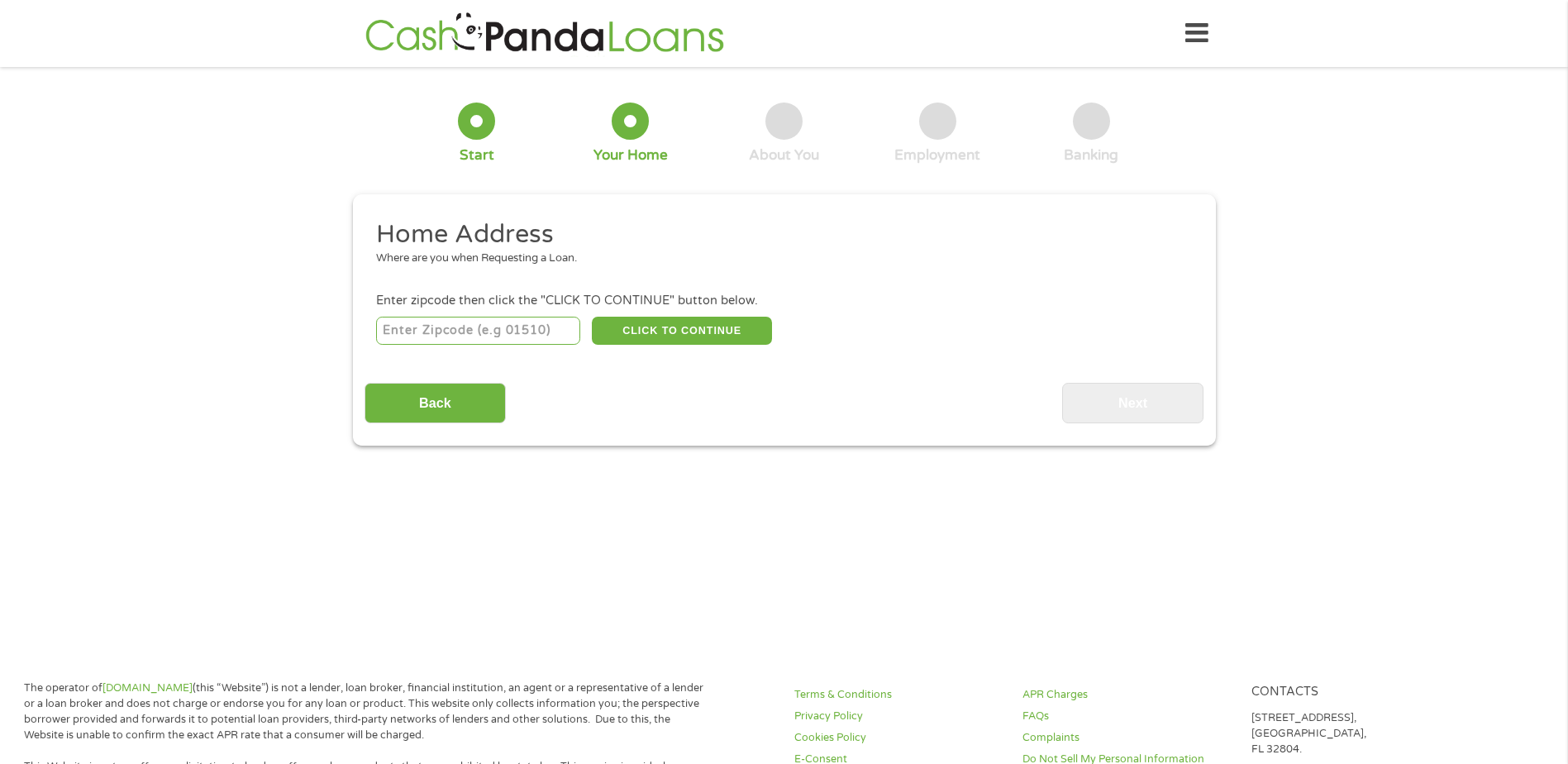
scroll to position [6, 6]
click at [464, 325] on input "number" at bounding box center [478, 331] width 205 height 28
type input "28501"
select select "[US_STATE]"
click at [681, 334] on button "CLICK TO CONTINUE" at bounding box center [681, 331] width 180 height 28
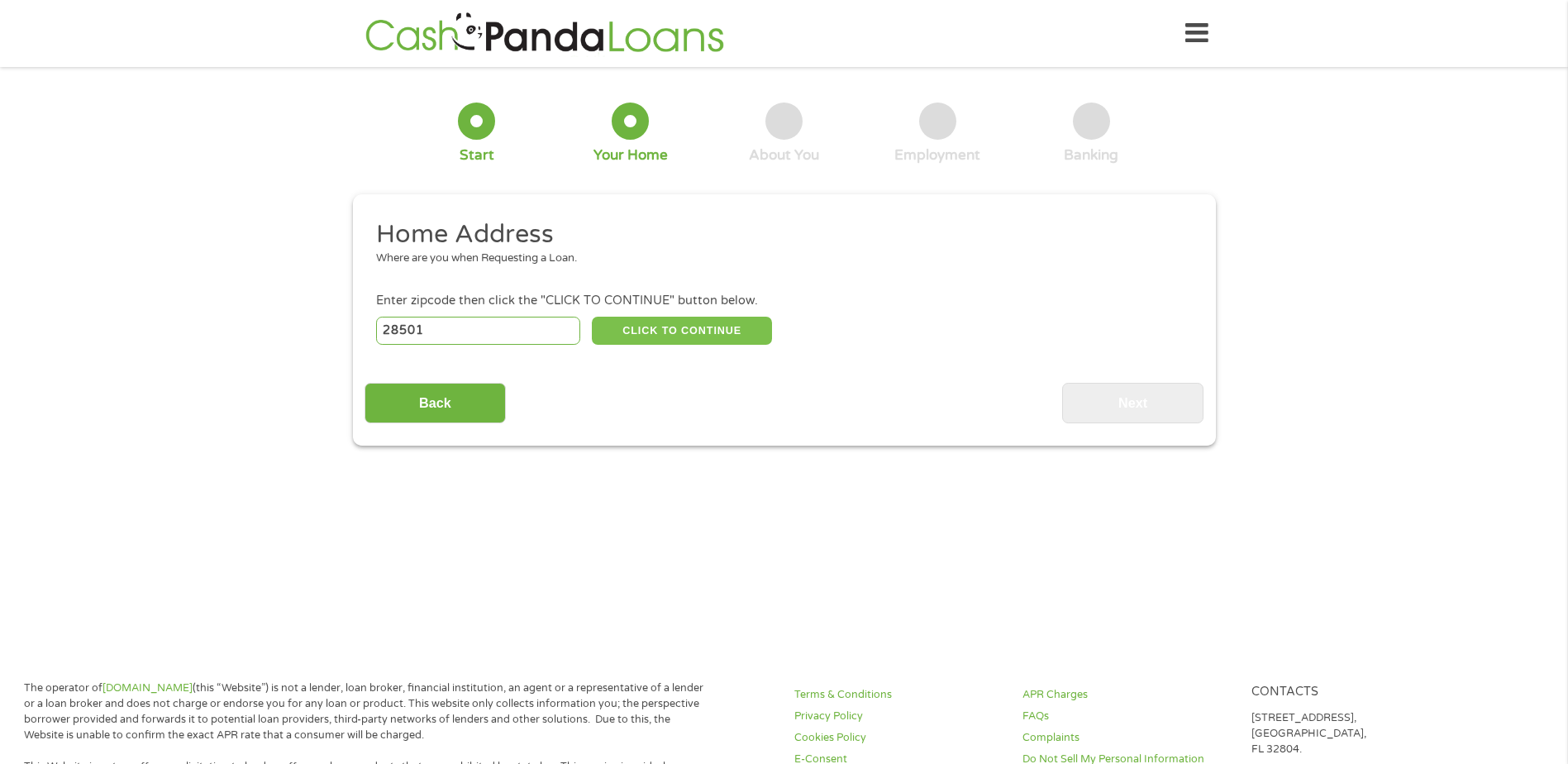
type input "28501"
type input "Kinston"
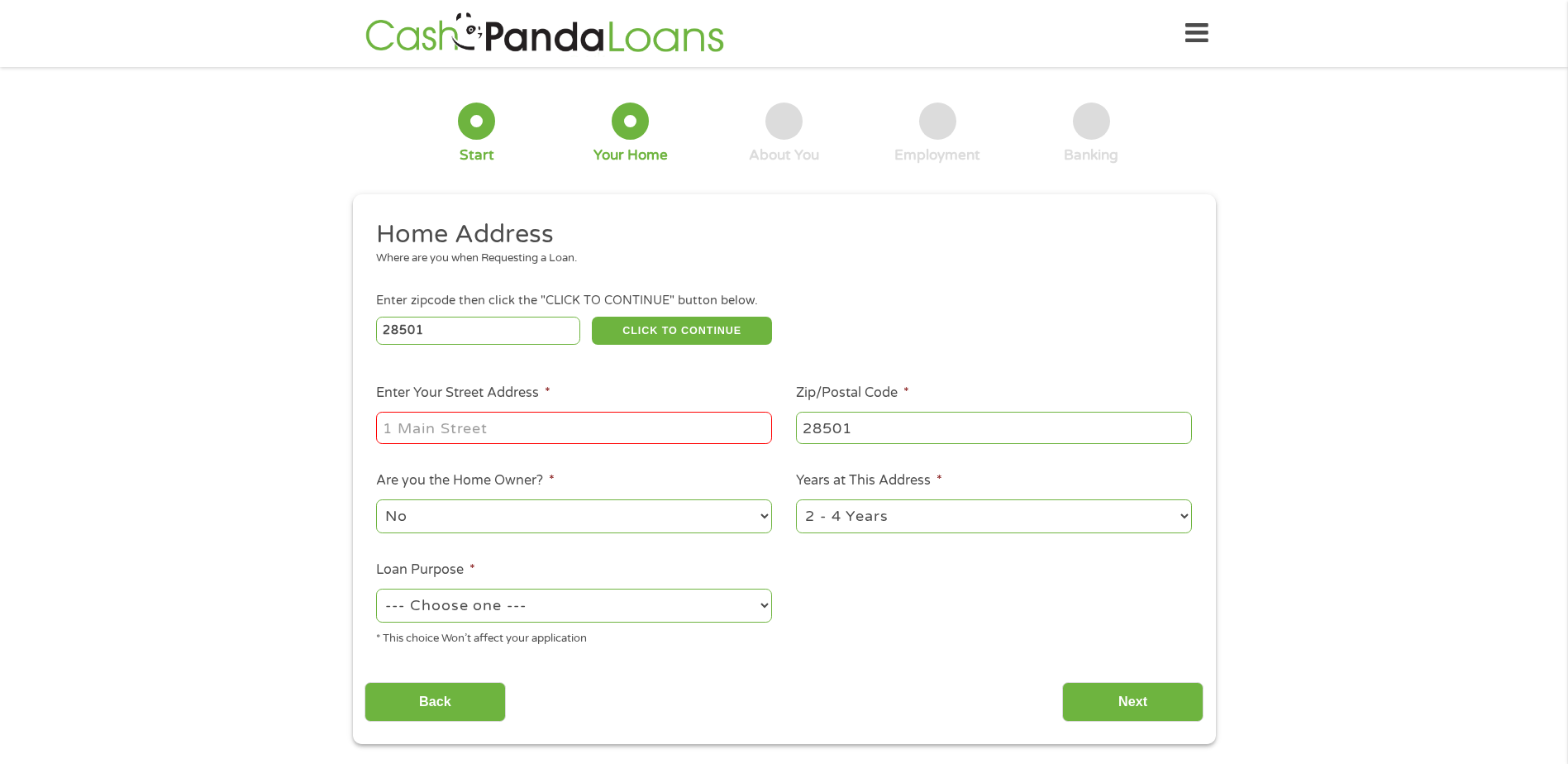
click at [584, 449] on ul "Home Address Where are you when Requesting a Loan. Enter zipcode then click the…" at bounding box center [784, 439] width 839 height 442
click at [582, 436] on input "Enter Your Street Address *" at bounding box center [574, 428] width 396 height 31
type input "[STREET_ADDRESS]"
click at [480, 606] on select "--- Choose one --- Pay Bills Debt Consolidation Home Improvement Major Purchase…" at bounding box center [574, 606] width 396 height 34
select select "shorttermcash"
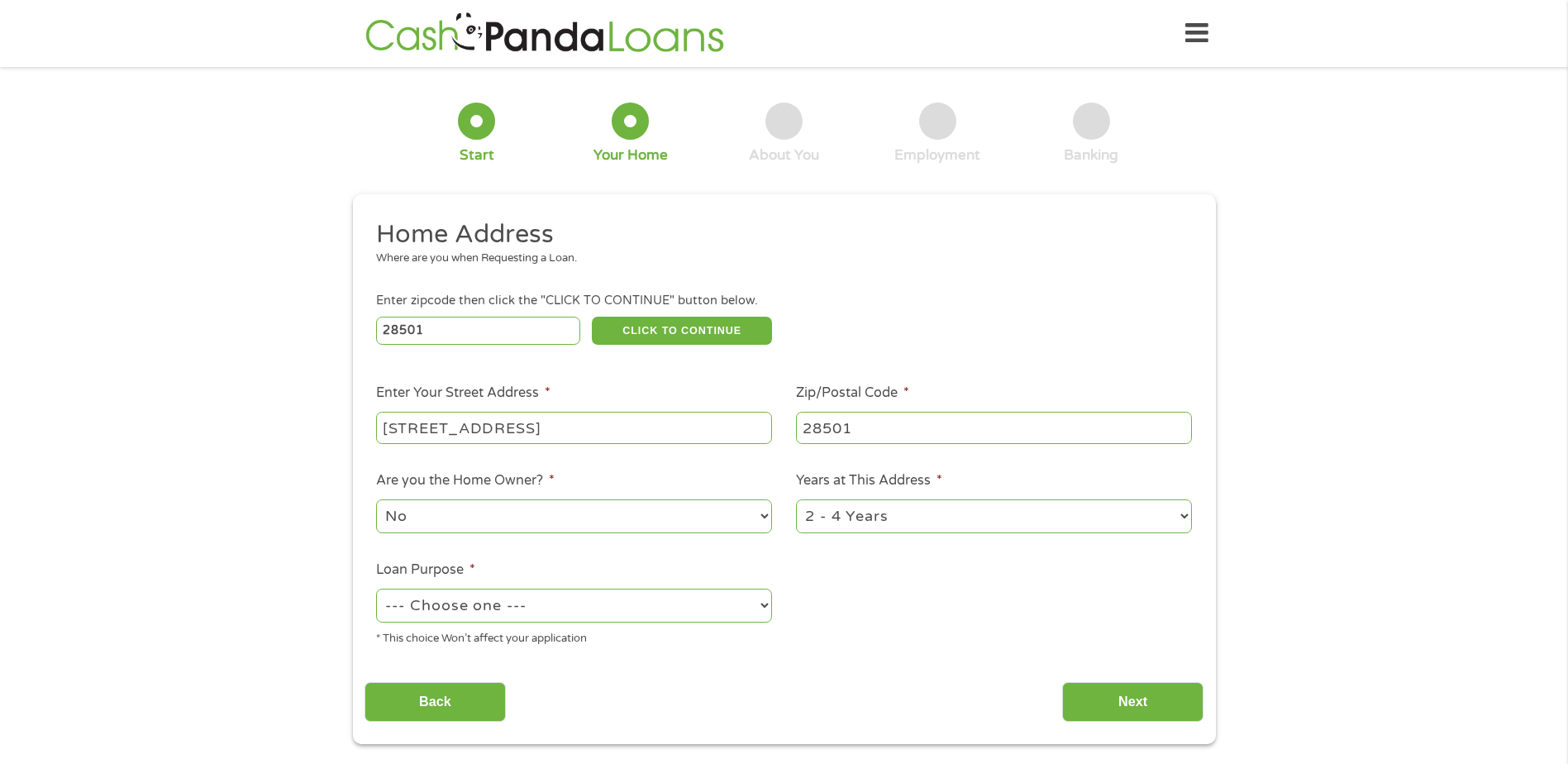
click at [376, 589] on select "--- Choose one --- Pay Bills Debt Consolidation Home Improvement Major Purchase…" at bounding box center [574, 606] width 396 height 34
click at [925, 504] on select "1 Year or less 1 - 2 Years 2 - 4 Years Over 4 Years" at bounding box center [994, 516] width 396 height 34
select select "60months"
click at [796, 499] on select "1 Year or less 1 - 2 Years 2 - 4 Years Over 4 Years" at bounding box center [994, 516] width 396 height 34
click at [1121, 694] on input "Next" at bounding box center [1132, 703] width 142 height 41
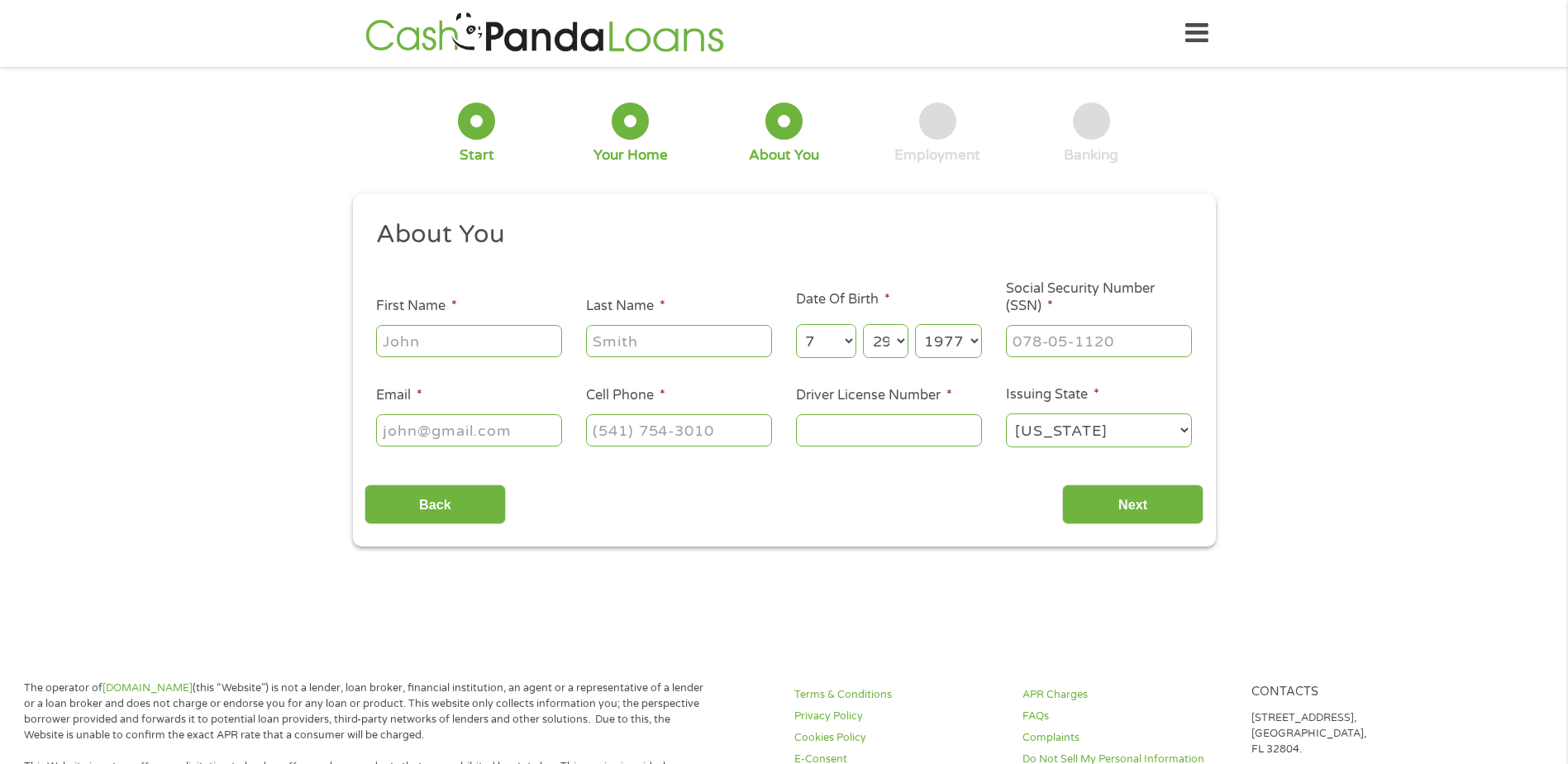
click at [521, 358] on div at bounding box center [468, 341] width 186 height 38
click at [521, 354] on input "First Name *" at bounding box center [468, 341] width 186 height 31
type input "[PERSON_NAME]"
type input "[EMAIL_ADDRESS][DOMAIN_NAME]"
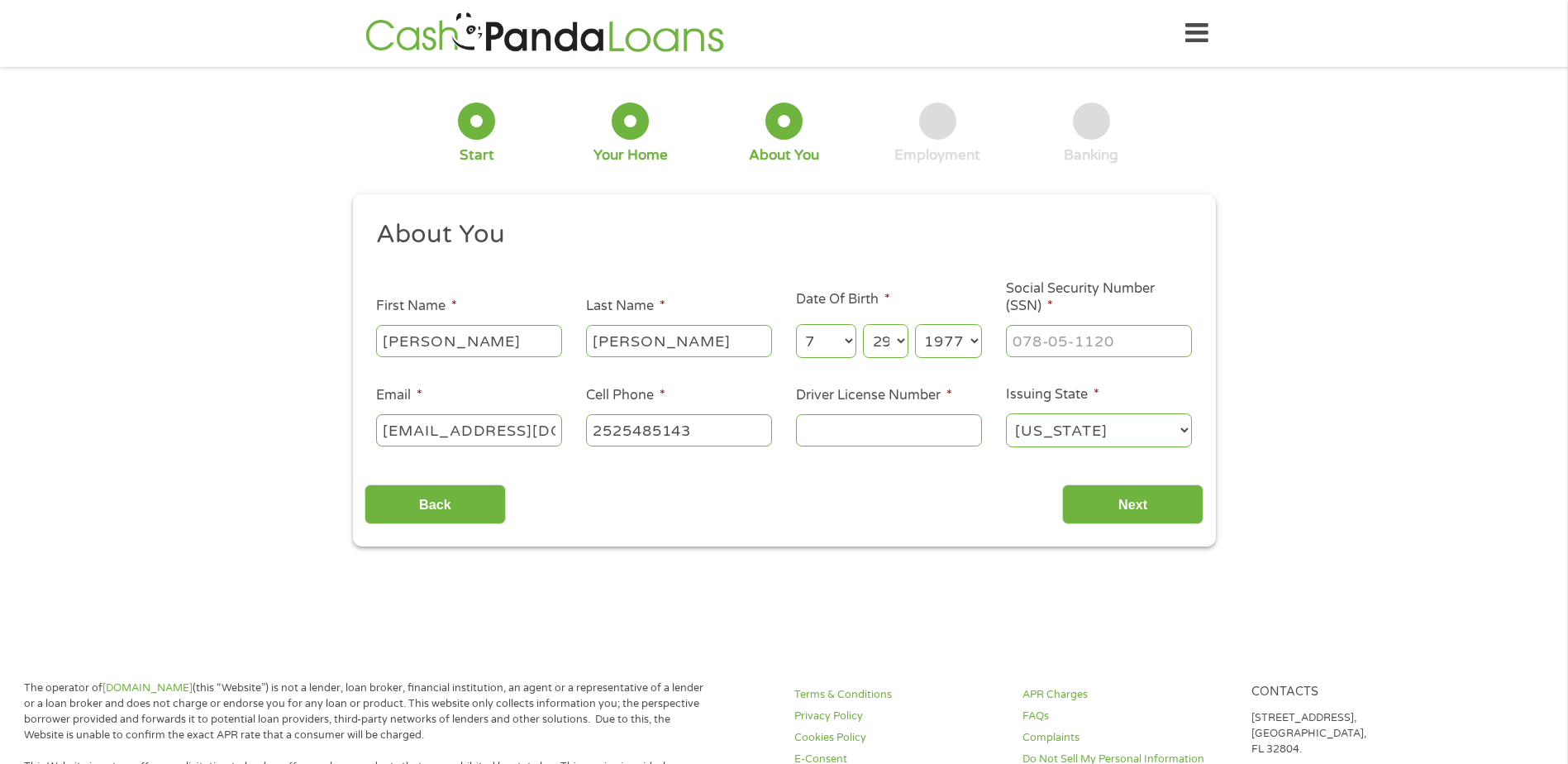
type input "[PHONE_NUMBER]"
click at [856, 436] on input "Driver License Number *" at bounding box center [889, 430] width 186 height 31
type input "9869960"
click at [1039, 340] on input "___-__-____" at bounding box center [1099, 341] width 186 height 31
type input "180-58-1247"
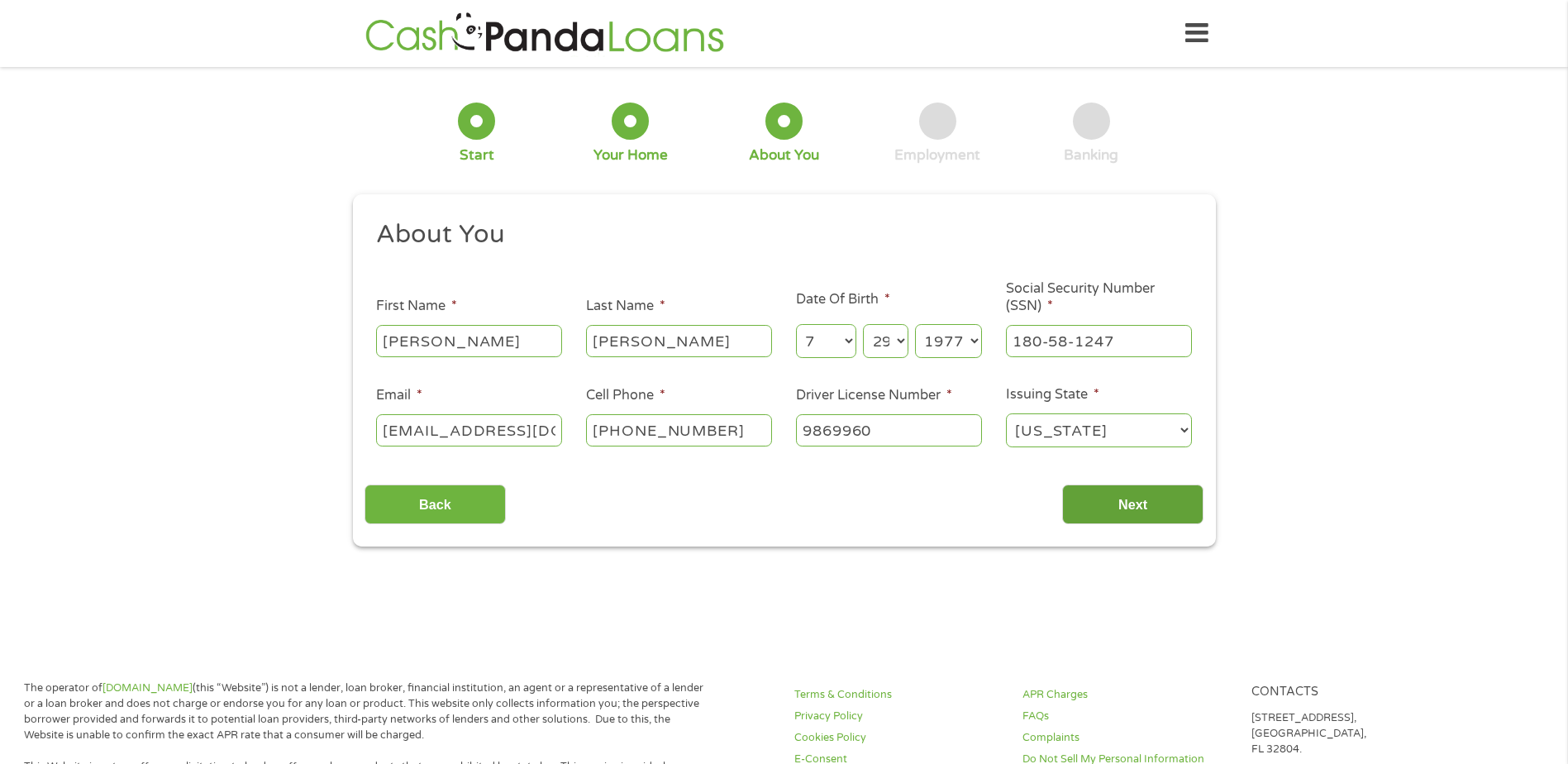
click at [1099, 494] on input "Next" at bounding box center [1132, 505] width 142 height 41
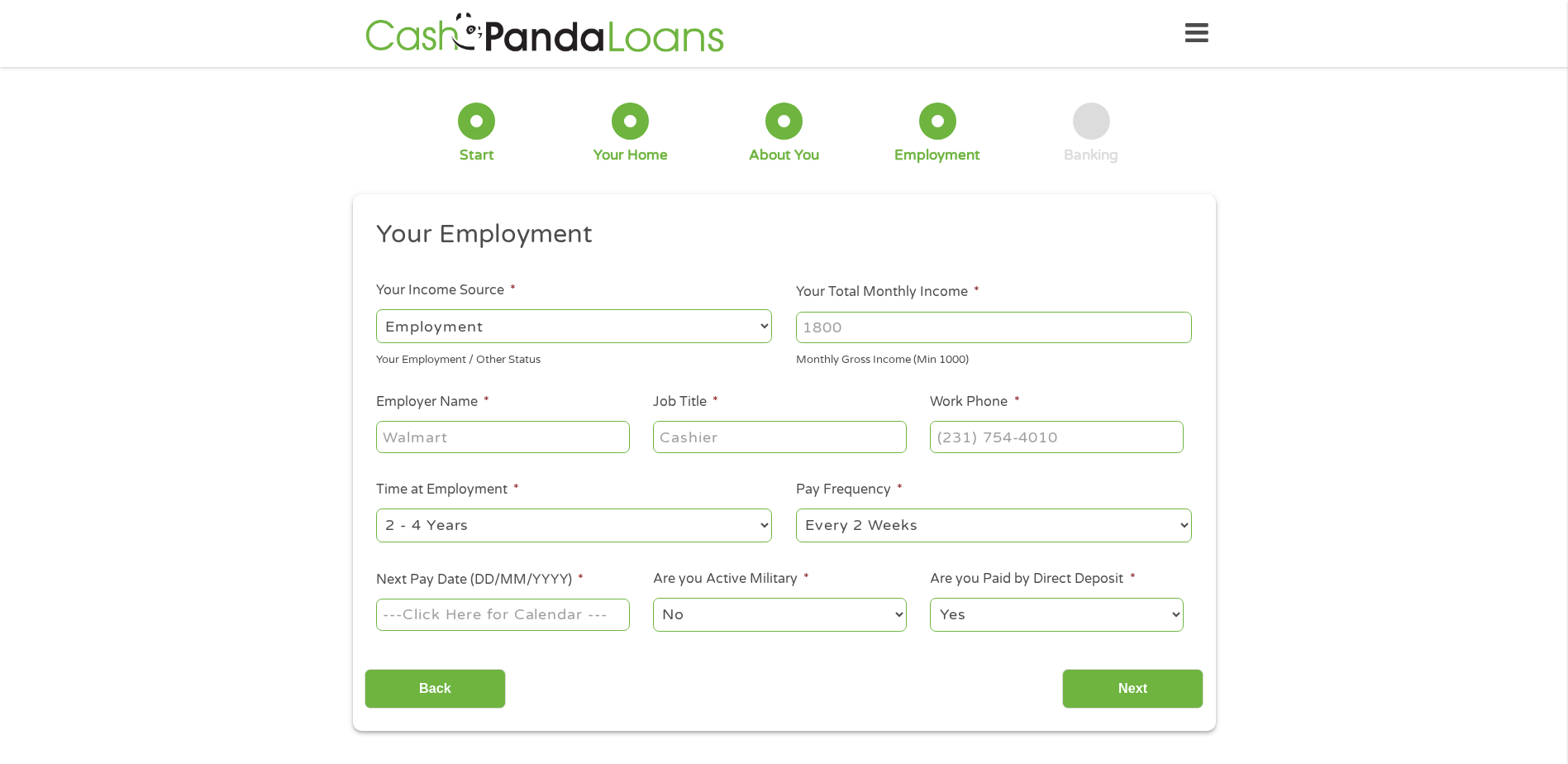
click at [865, 334] on input "Your Total Monthly Income *" at bounding box center [994, 328] width 396 height 31
type input "3"
type input "4000"
click at [398, 437] on input "Employer Name *" at bounding box center [502, 436] width 253 height 31
click at [398, 438] on input "Employer Name *" at bounding box center [502, 436] width 253 height 31
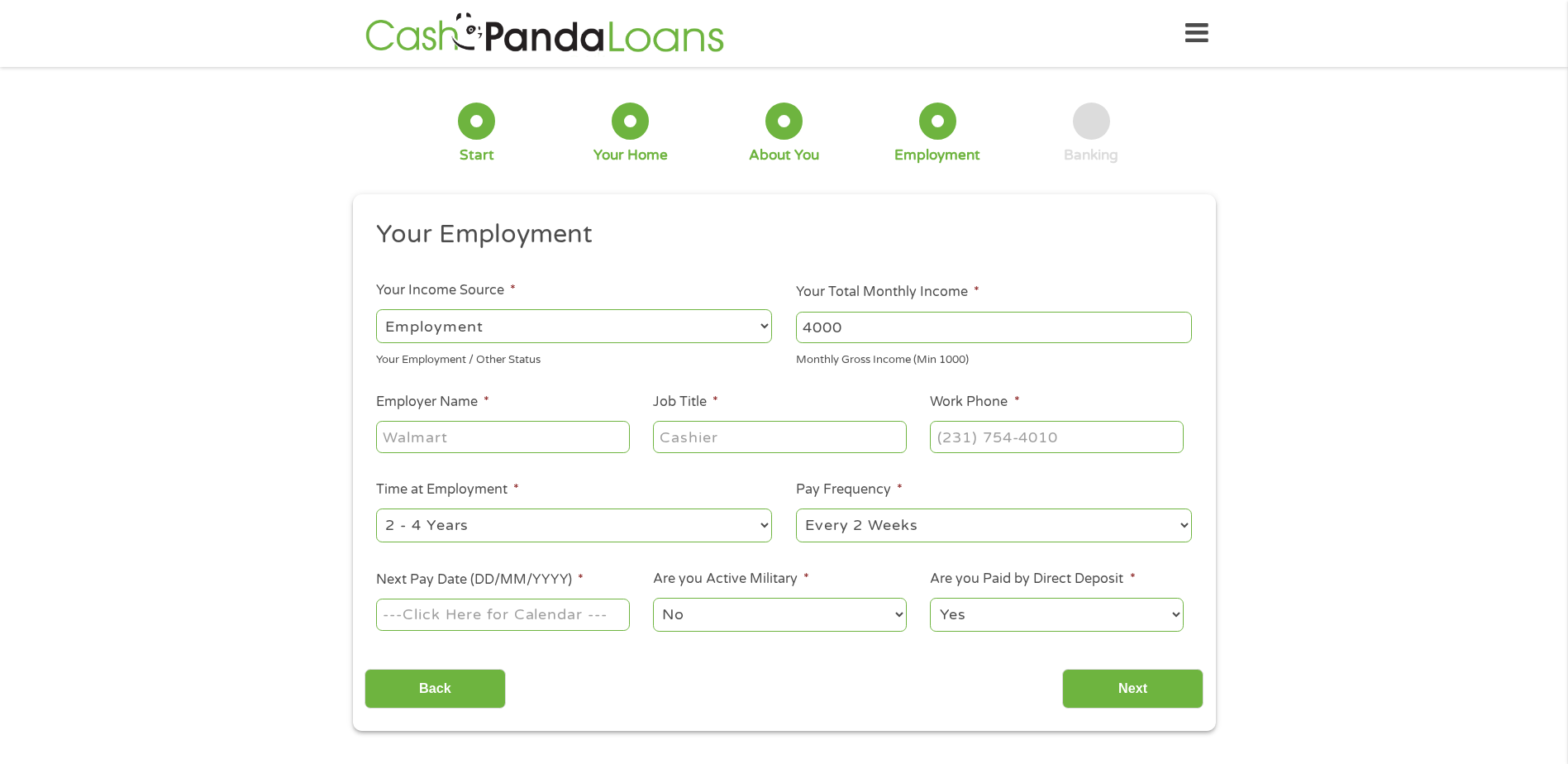
click at [398, 438] on input "Employer Name *" at bounding box center [502, 436] width 253 height 31
click at [737, 432] on input "Job Title *" at bounding box center [778, 436] width 253 height 31
type input "Behavioral Health Specialist"
type input "[PHONE_NUMBER]"
click at [478, 532] on select "--- Choose one --- 1 Year or less 1 - 2 Years 2 - 4 Years Over 4 Years" at bounding box center [574, 525] width 396 height 34
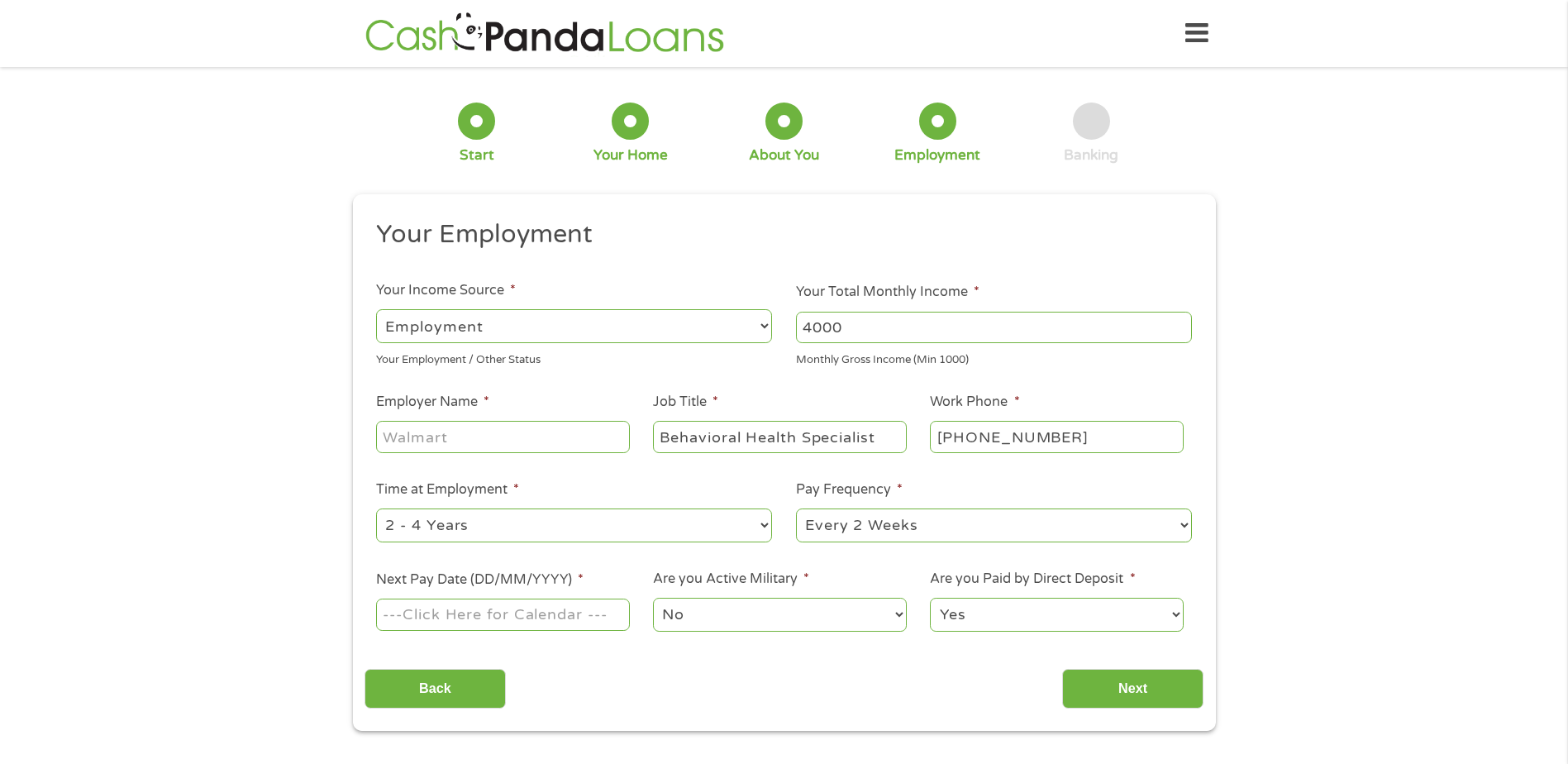
select select "60months"
click at [376, 508] on select "--- Choose one --- 1 Year or less 1 - 2 Years 2 - 4 Years Over 4 Years" at bounding box center [574, 525] width 396 height 34
click at [473, 626] on input "Next Pay Date (DD/MM/YYYY) *" at bounding box center [502, 614] width 253 height 31
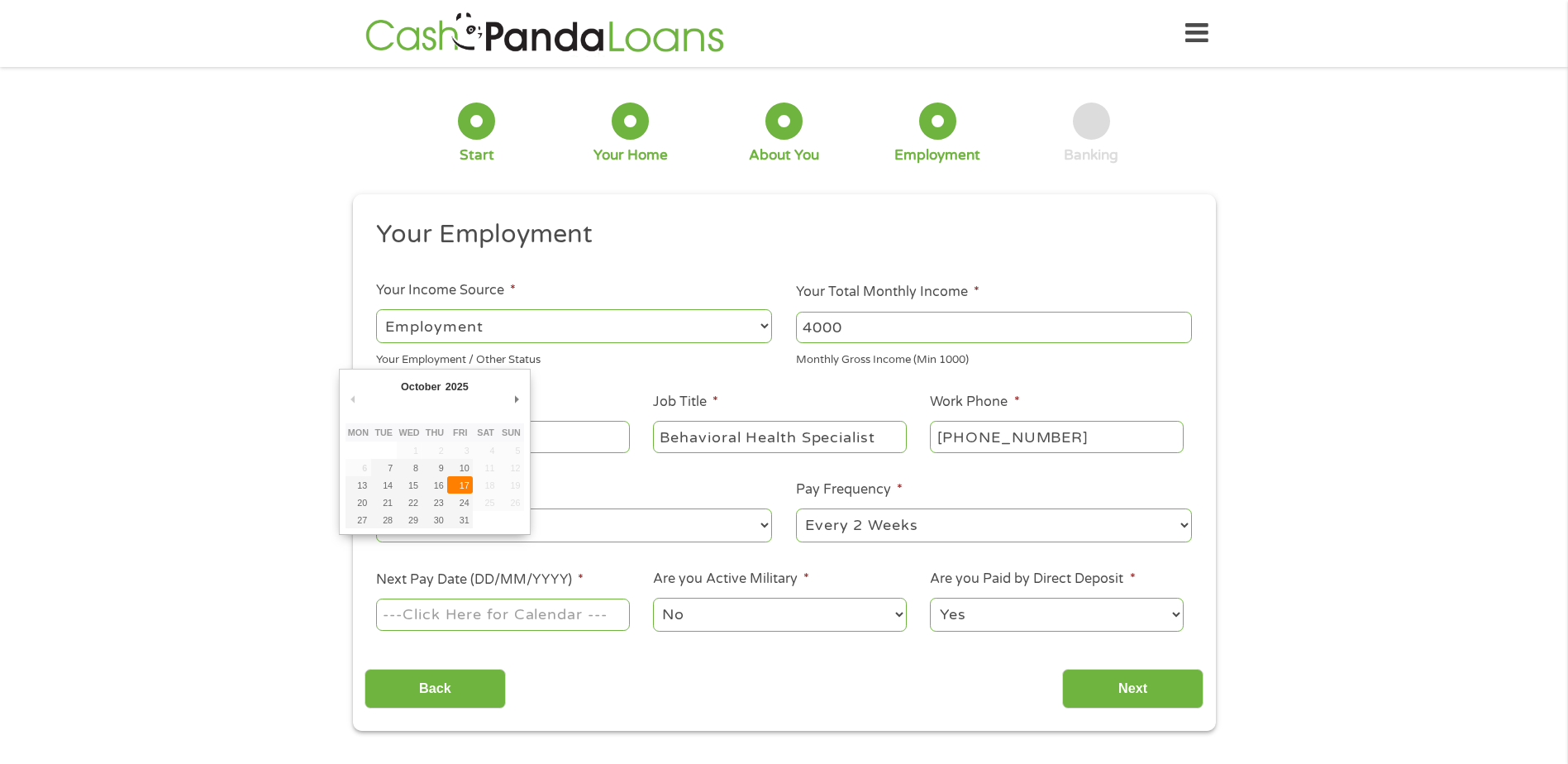
type input "[DATE]"
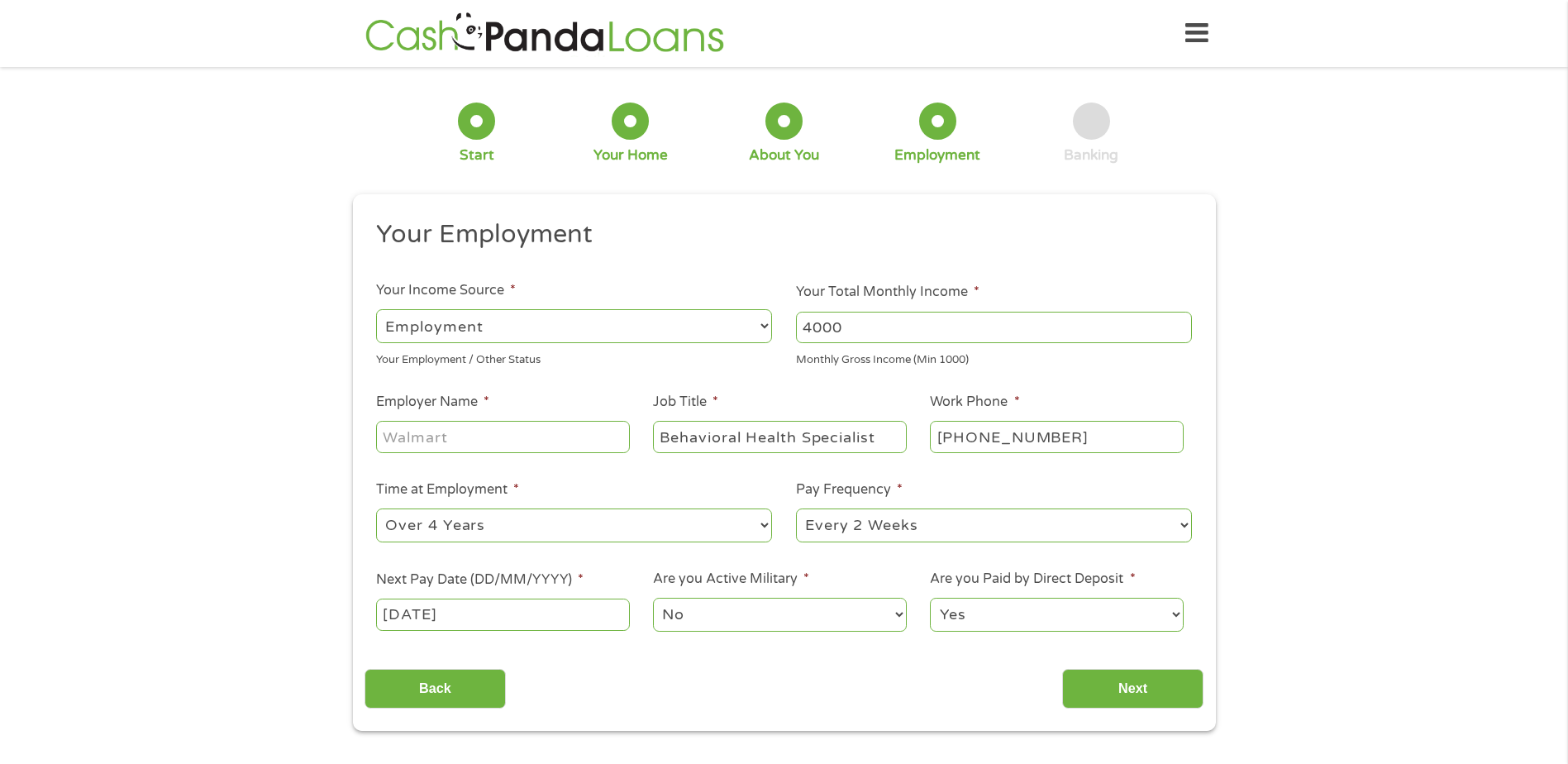
click at [454, 452] on input "Employer Name *" at bounding box center [502, 436] width 253 height 31
type input "UNC Health Lenoir"
click at [1150, 694] on input "Next" at bounding box center [1132, 689] width 142 height 41
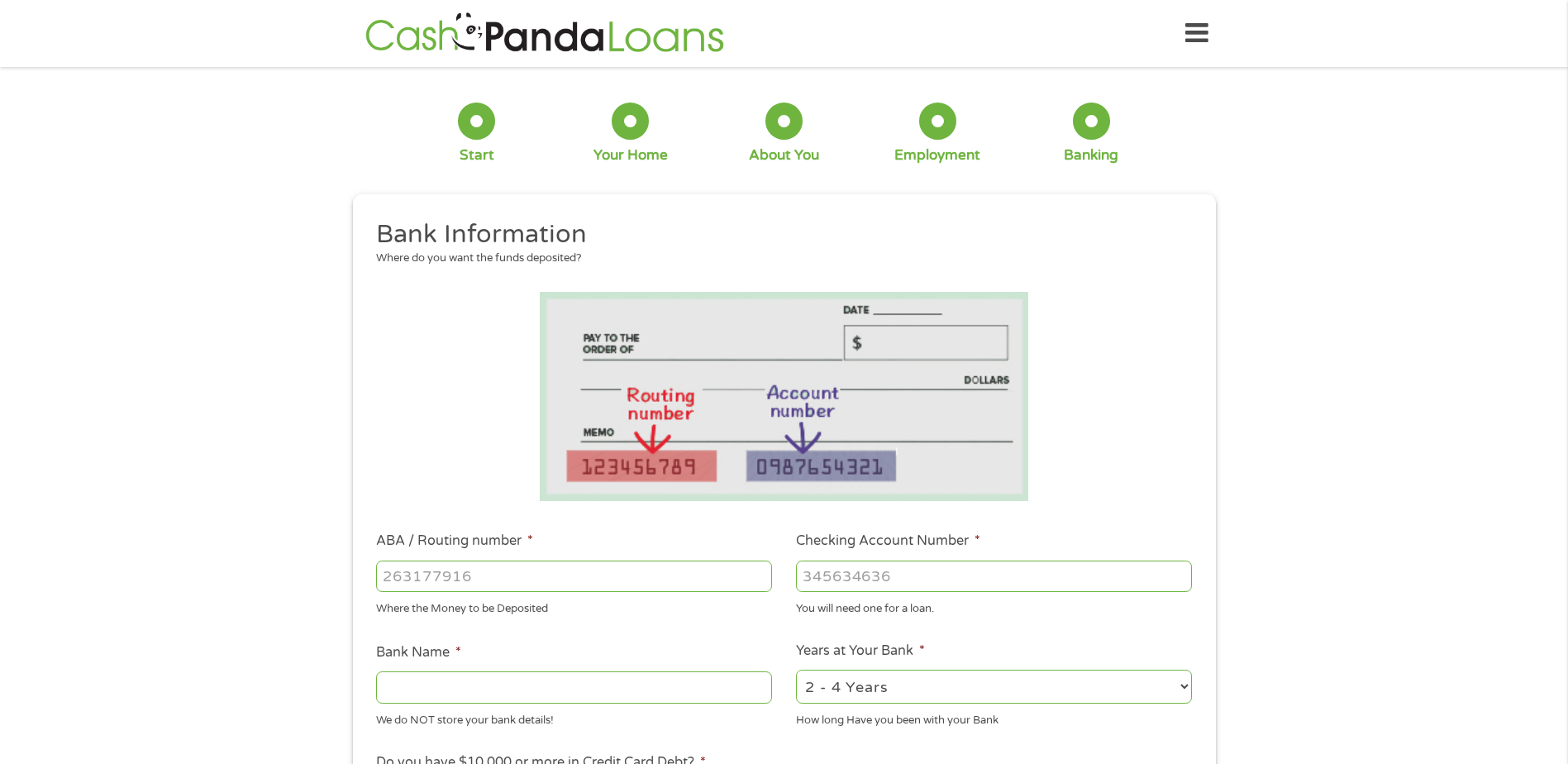
click at [463, 576] on input "ABA / Routing number *" at bounding box center [574, 576] width 396 height 31
type input "253184537"
type input "LOCAL GOVERNMENT FCU"
type input "253184537"
type input "13544584"
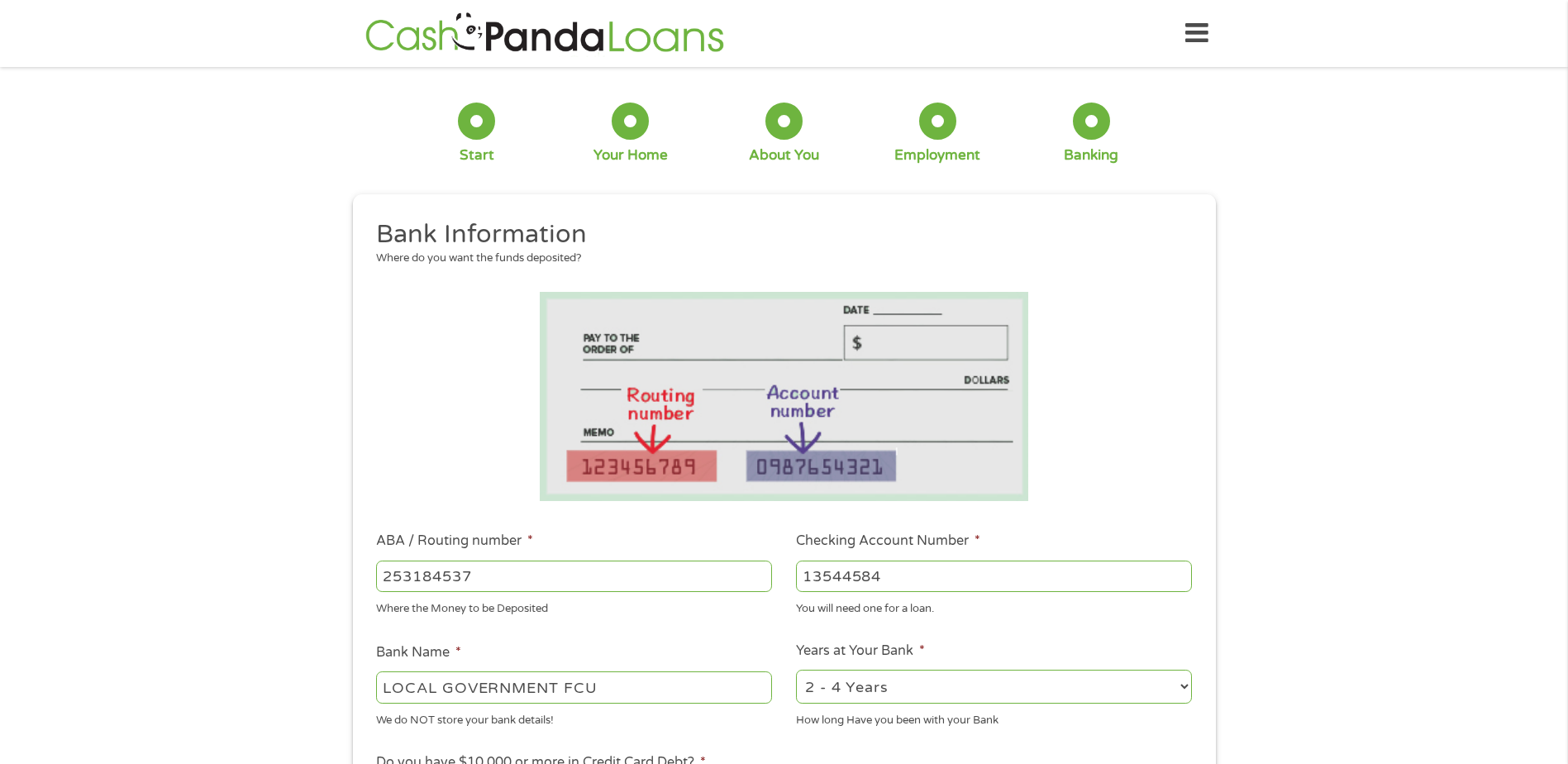
click at [1190, 683] on select "2 - 4 Years 6 - 12 Months 1 - 2 Years Over 4 Years" at bounding box center [994, 686] width 396 height 34
select select "60months"
click at [796, 670] on select "2 - 4 Years 6 - 12 Months 1 - 2 Years Over 4 Years" at bounding box center [994, 686] width 396 height 34
click at [714, 616] on div "Where the Money to be Deposited" at bounding box center [574, 607] width 396 height 22
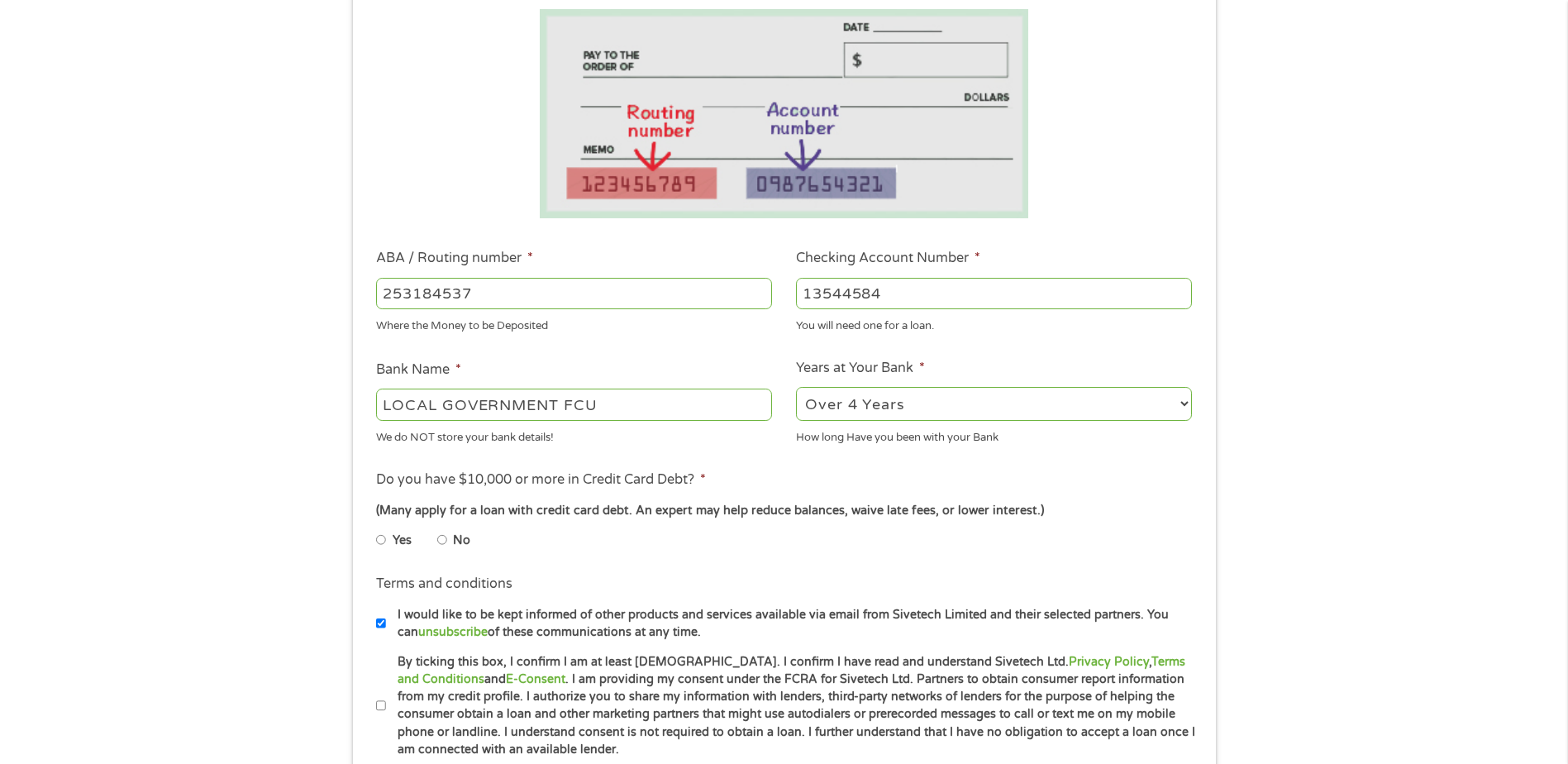
scroll to position [331, 0]
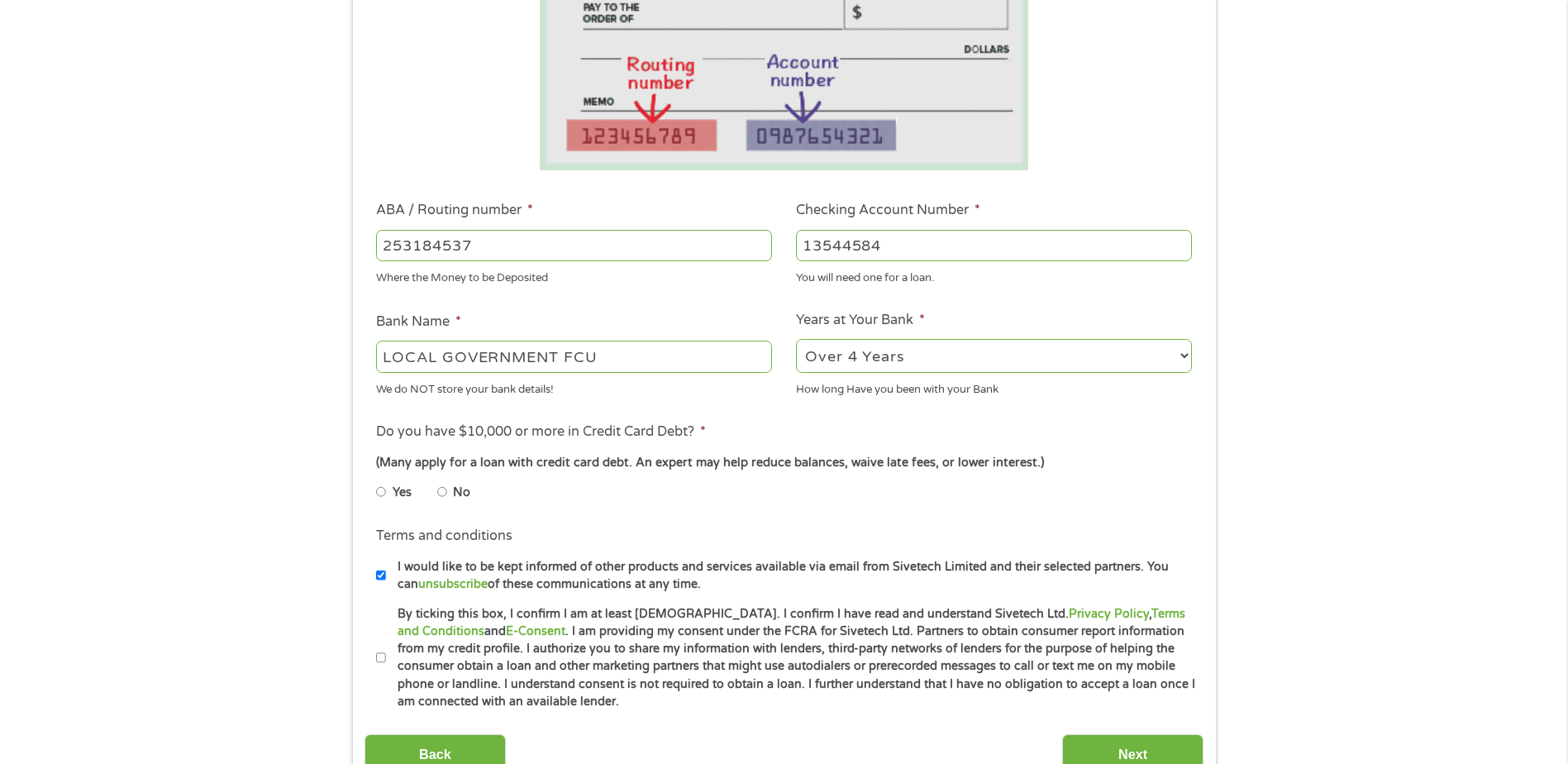
click at [466, 496] on label "No" at bounding box center [461, 493] width 18 height 19
click at [447, 496] on input "No" at bounding box center [442, 492] width 10 height 27
radio input "true"
click at [382, 661] on input "By ticking this box, I confirm I am at least [DEMOGRAPHIC_DATA]. I confirm I ha…" at bounding box center [380, 658] width 10 height 27
checkbox input "true"
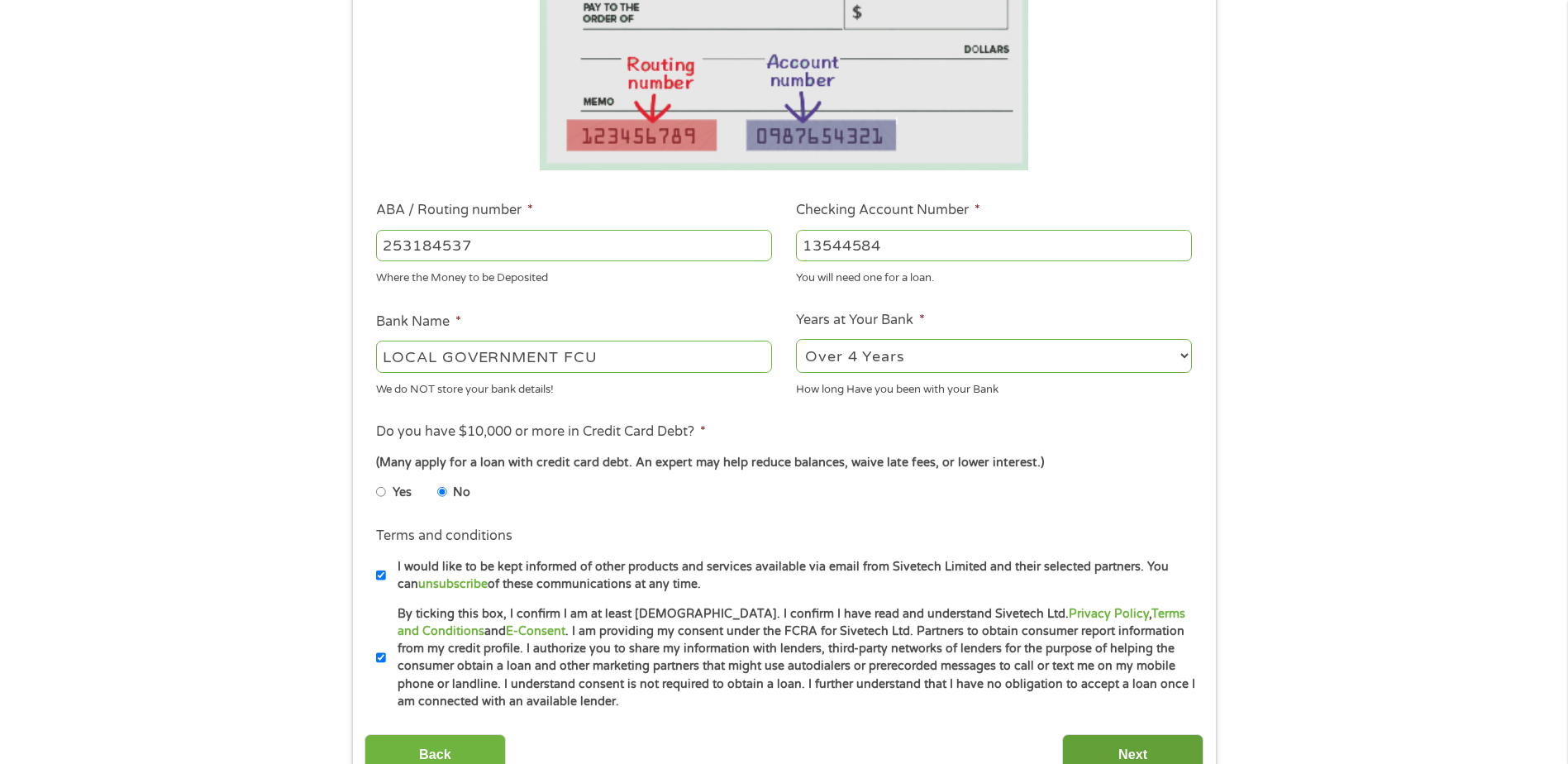
click at [1118, 750] on input "Next" at bounding box center [1132, 755] width 142 height 41
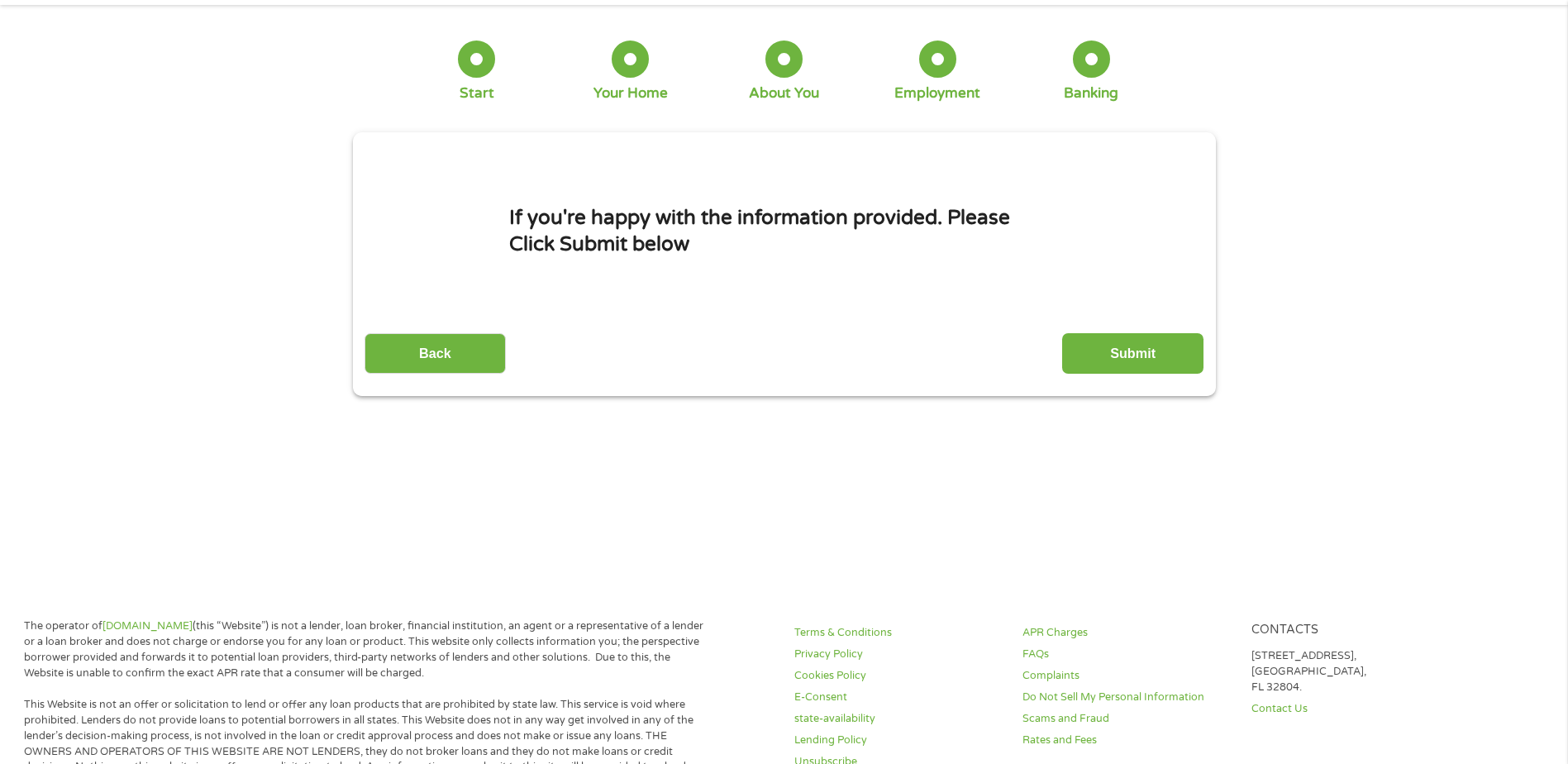
scroll to position [0, 0]
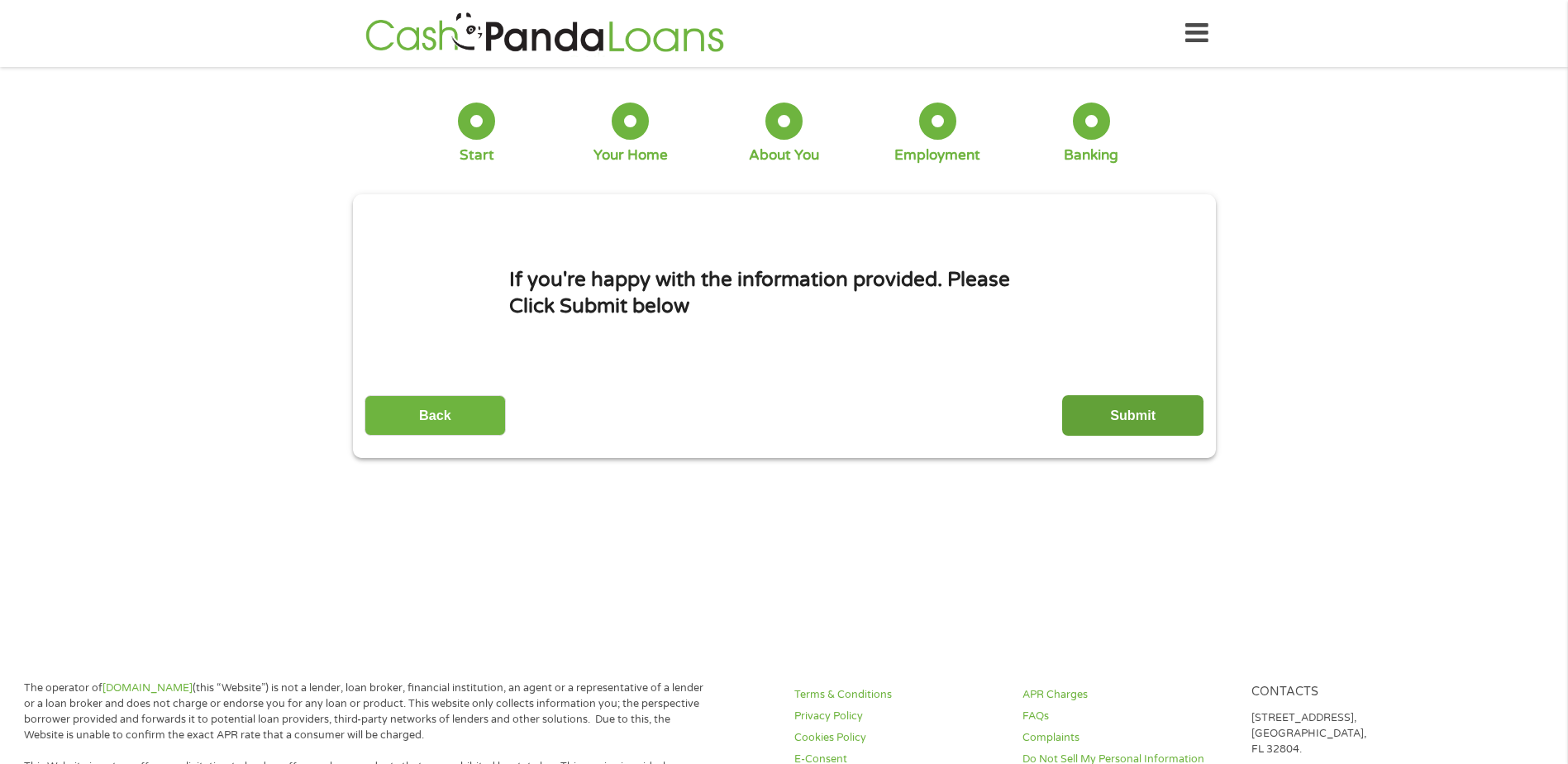
click at [1097, 413] on input "Submit" at bounding box center [1132, 416] width 142 height 41
